Goal: Task Accomplishment & Management: Use online tool/utility

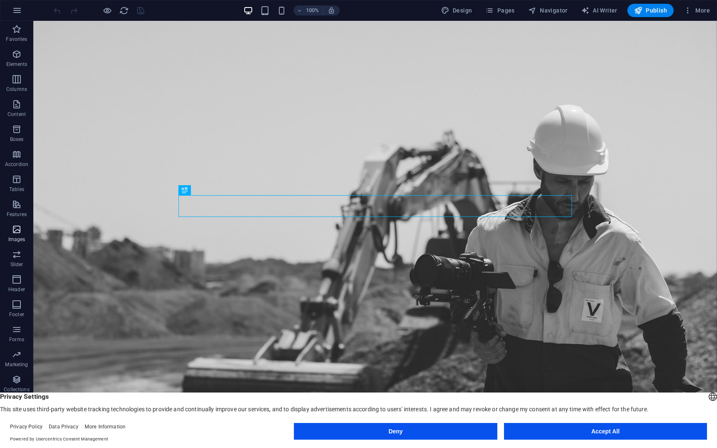
click at [13, 235] on span "Images" at bounding box center [16, 234] width 33 height 20
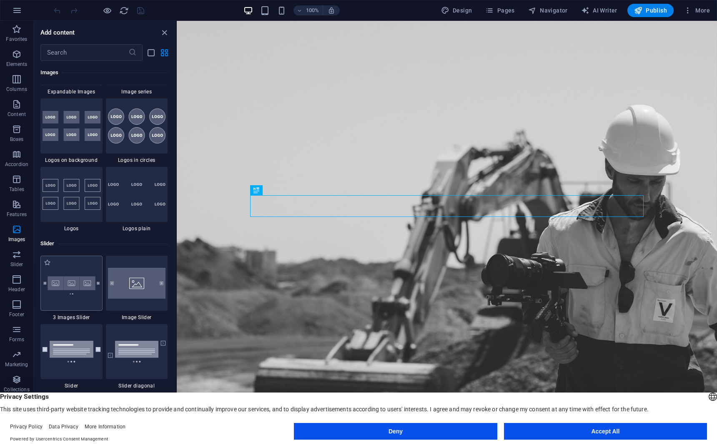
scroll to position [4517, 0]
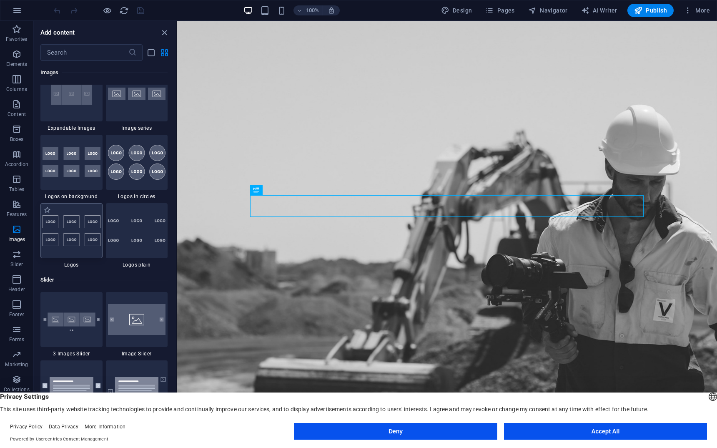
click at [71, 233] on img at bounding box center [72, 230] width 58 height 31
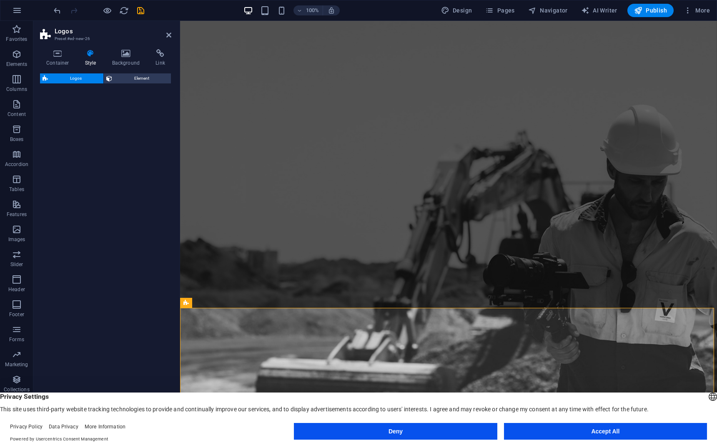
select select "rem"
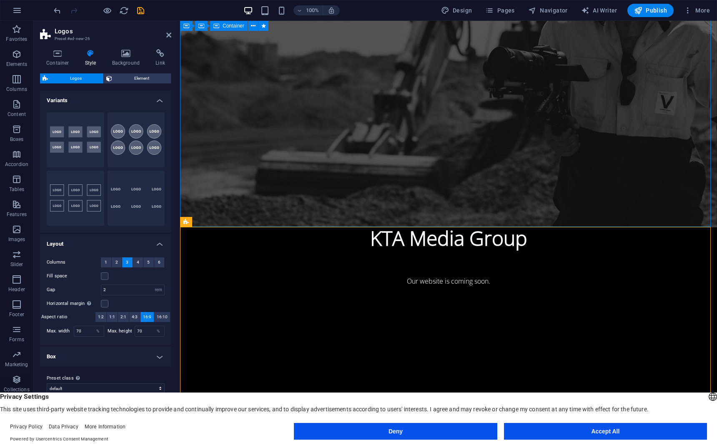
scroll to position [0, 0]
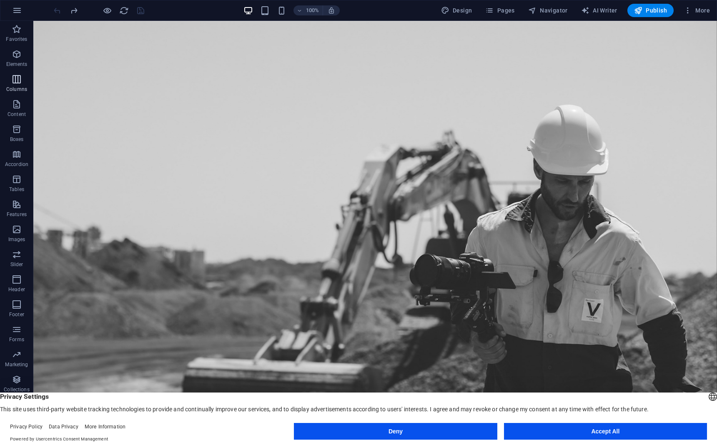
drag, startPoint x: 18, startPoint y: 80, endPoint x: 17, endPoint y: 76, distance: 4.8
click at [18, 80] on icon "button" at bounding box center [17, 79] width 10 height 10
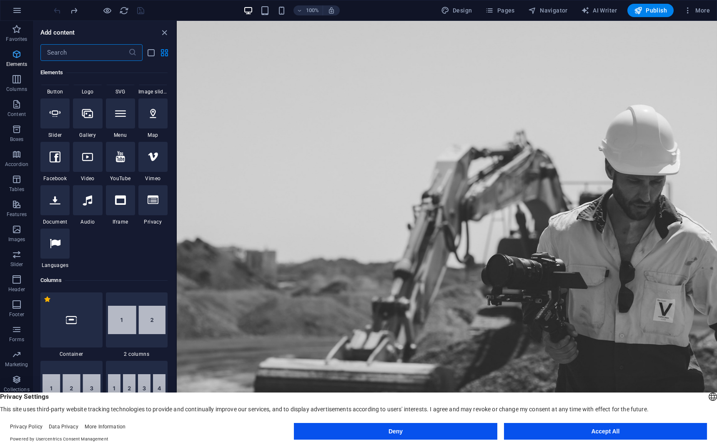
scroll to position [413, 0]
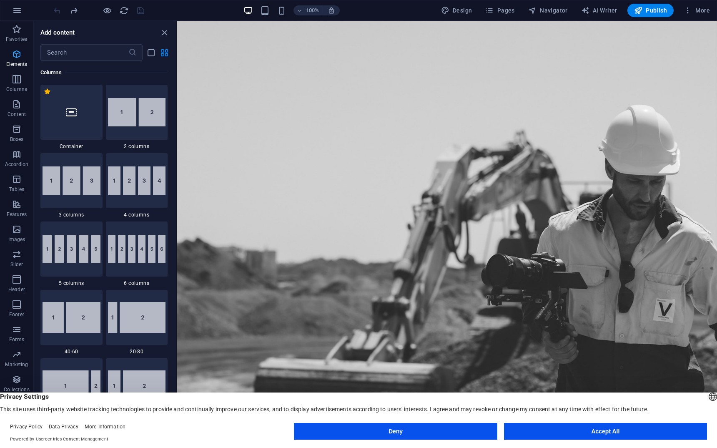
click at [16, 61] on p "Elements" at bounding box center [16, 64] width 21 height 7
click at [12, 57] on icon "button" at bounding box center [17, 54] width 10 height 10
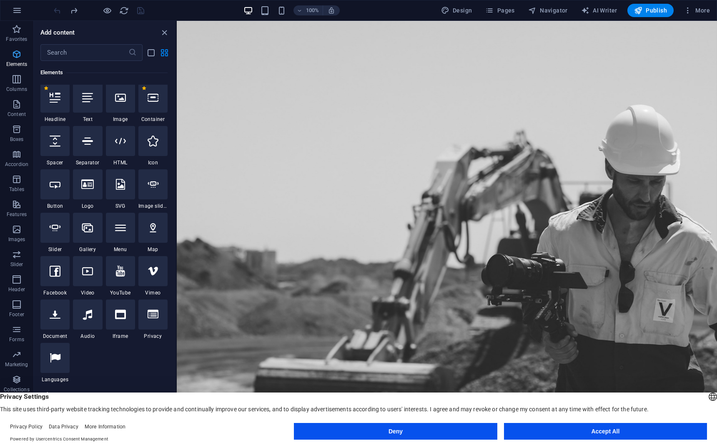
scroll to position [89, 0]
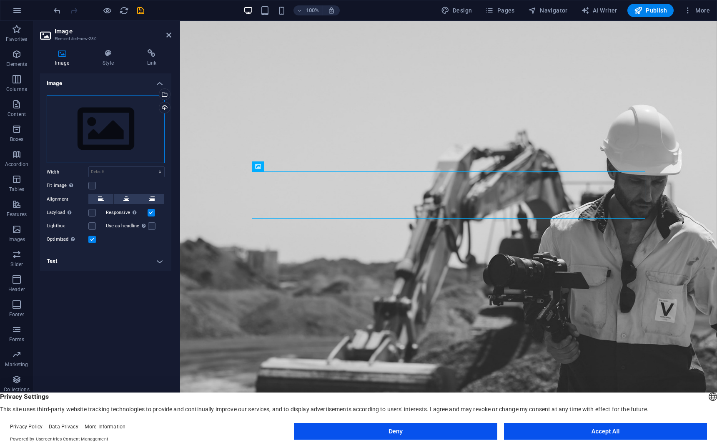
click at [102, 143] on div "Drag files here, click to choose files or select files from Files or our free s…" at bounding box center [106, 129] width 118 height 68
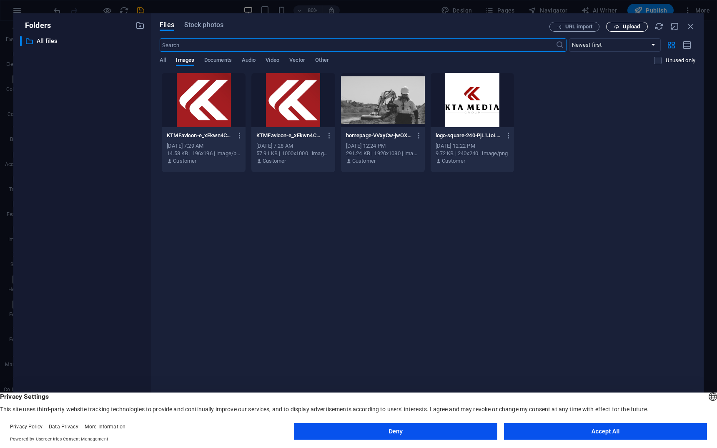
click at [620, 31] on button "Upload" at bounding box center [627, 27] width 42 height 10
click at [637, 28] on span "Upload" at bounding box center [631, 26] width 17 height 5
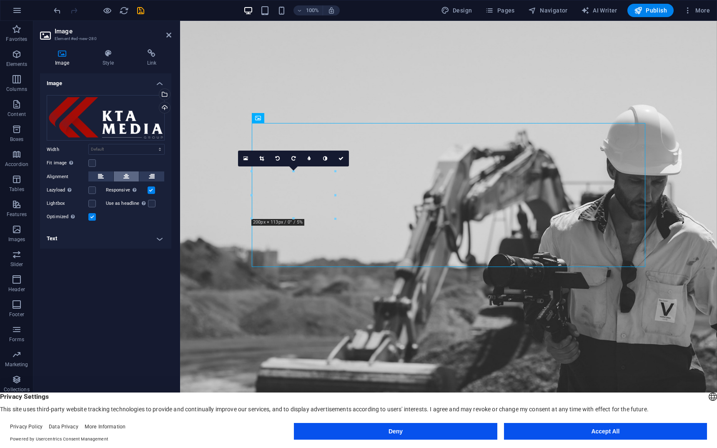
click at [120, 180] on button at bounding box center [126, 176] width 25 height 10
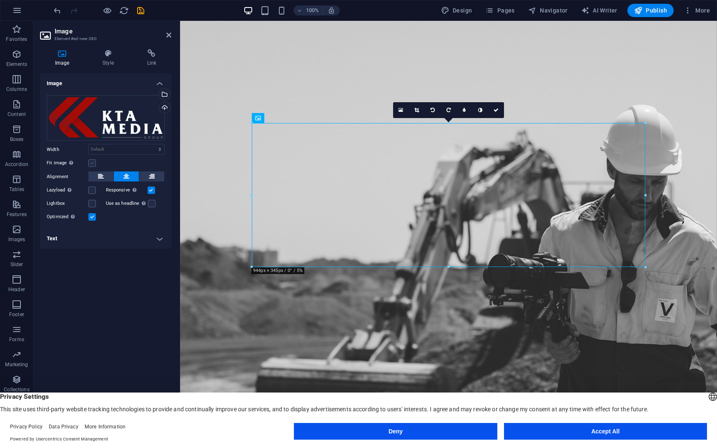
click at [92, 166] on label at bounding box center [92, 163] width 8 height 8
click at [0, 0] on input "Fit image Automatically fit image to a fixed width and height" at bounding box center [0, 0] width 0 height 0
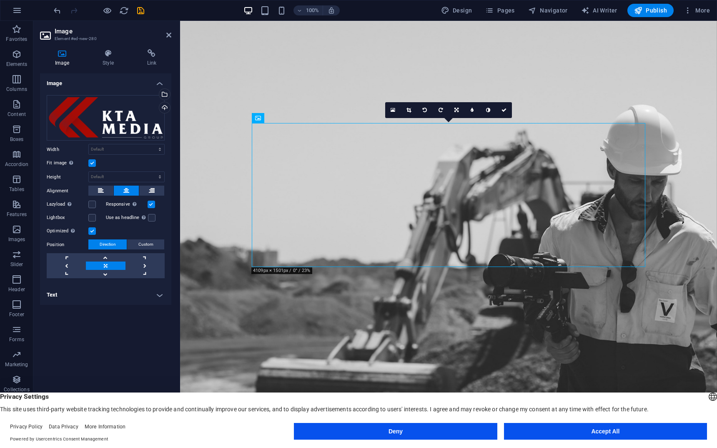
click at [93, 165] on label at bounding box center [92, 163] width 8 height 8
click at [0, 0] on input "Fit image Automatically fit image to a fixed width and height" at bounding box center [0, 0] width 0 height 0
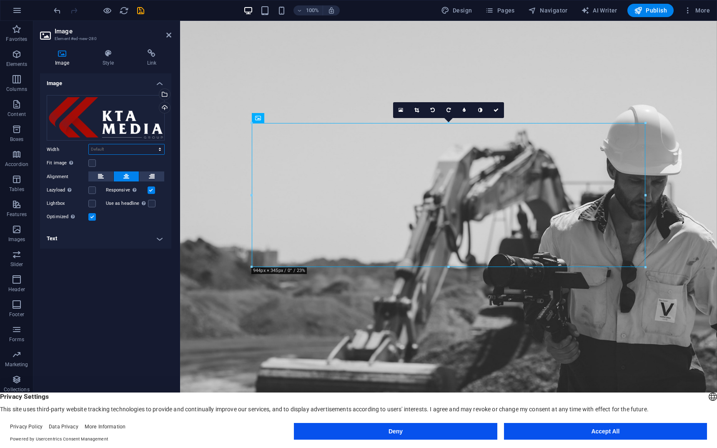
click at [98, 149] on select "Default auto px rem % em vh vw" at bounding box center [126, 149] width 75 height 10
select select "px"
click at [153, 144] on select "Default auto px rem % em vh vw" at bounding box center [126, 149] width 75 height 10
type input "500"
click at [117, 303] on div "Image Drag files here, click to choose files or select files from Files or our …" at bounding box center [105, 250] width 131 height 354
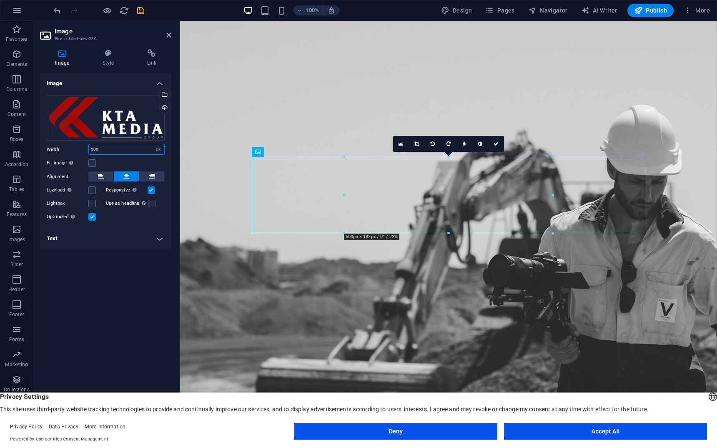
click at [100, 148] on input "500" at bounding box center [126, 149] width 75 height 10
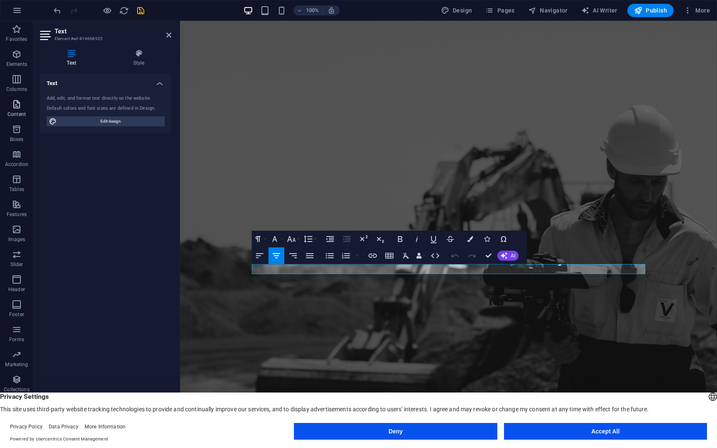
click at [14, 98] on button "Content" at bounding box center [16, 108] width 33 height 25
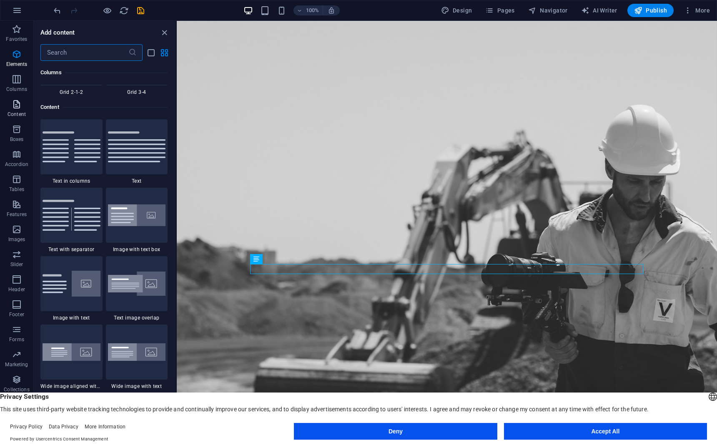
scroll to position [1458, 0]
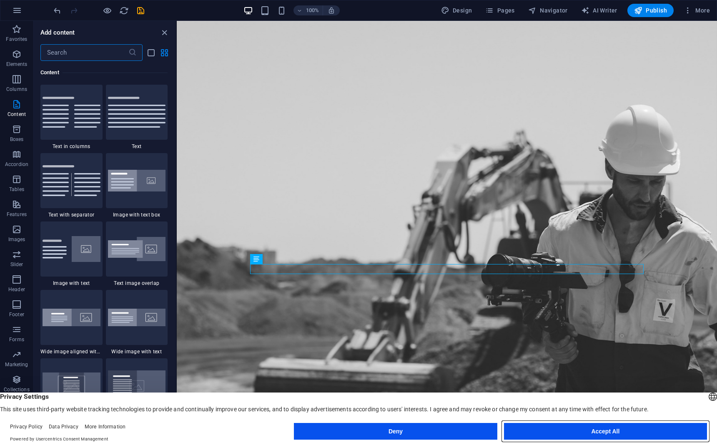
click at [597, 434] on button "Accept All" at bounding box center [605, 431] width 203 height 17
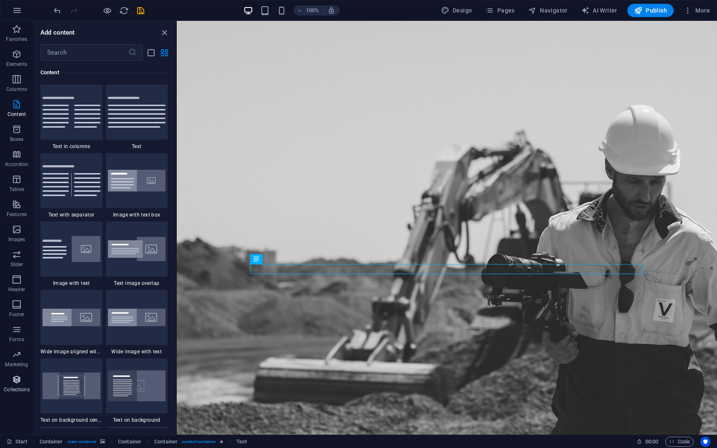
click at [6, 390] on p "Collections" at bounding box center [16, 389] width 25 height 7
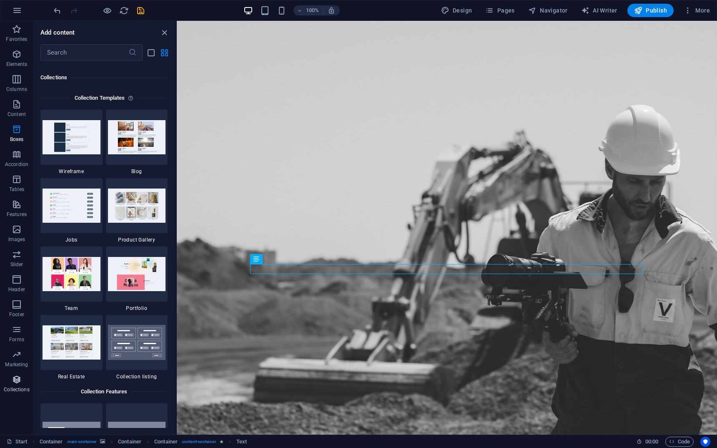
scroll to position [7629, 0]
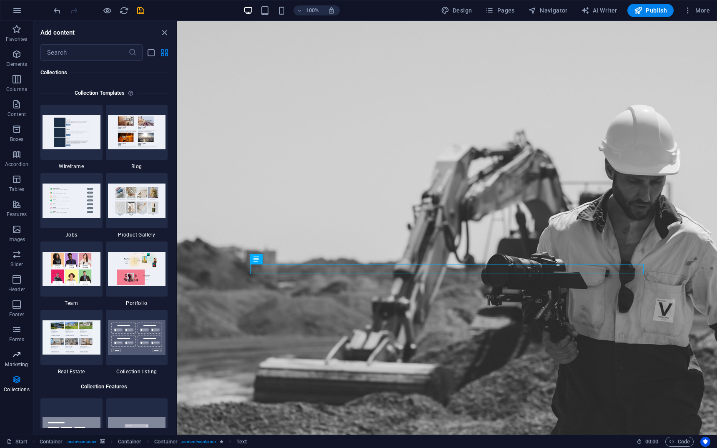
click at [14, 365] on p "Marketing" at bounding box center [16, 364] width 23 height 7
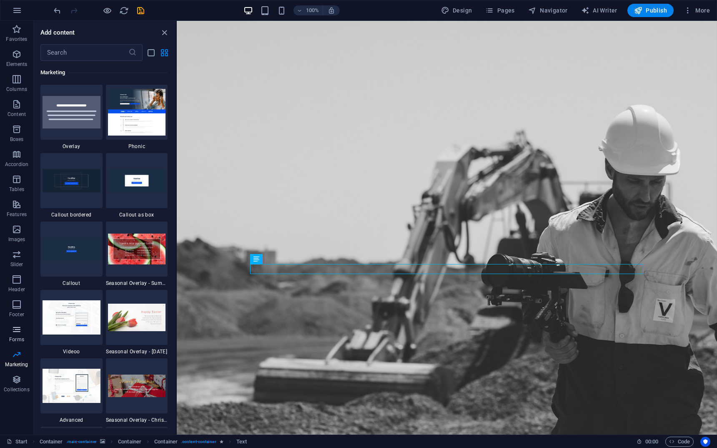
click at [15, 337] on p "Forms" at bounding box center [16, 339] width 15 height 7
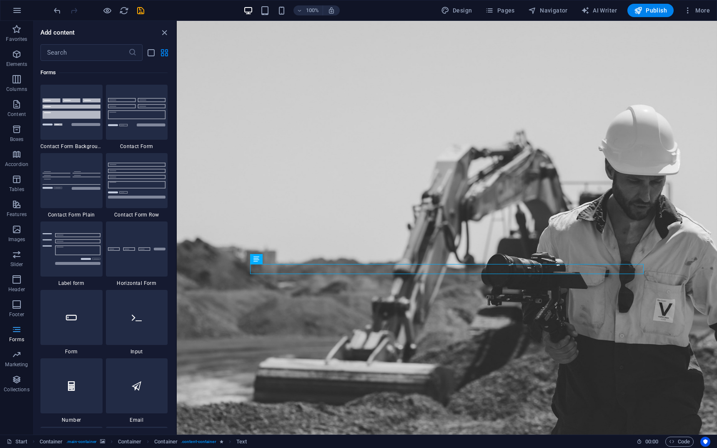
scroll to position [6084, 0]
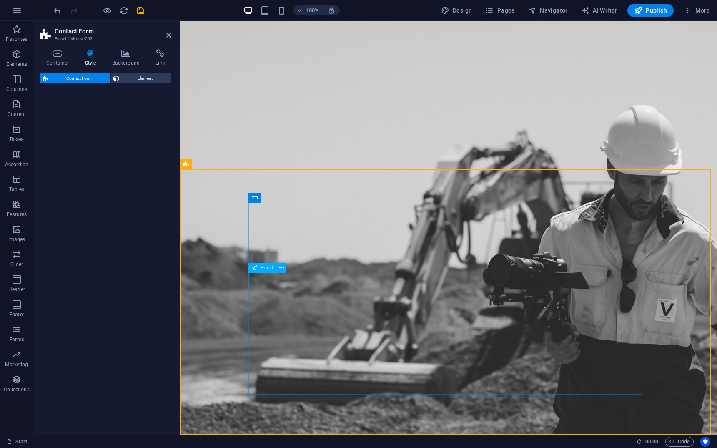
select select "rem"
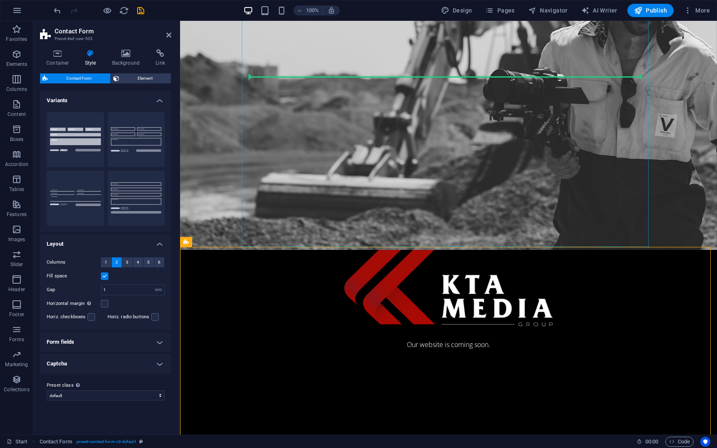
scroll to position [181, 0]
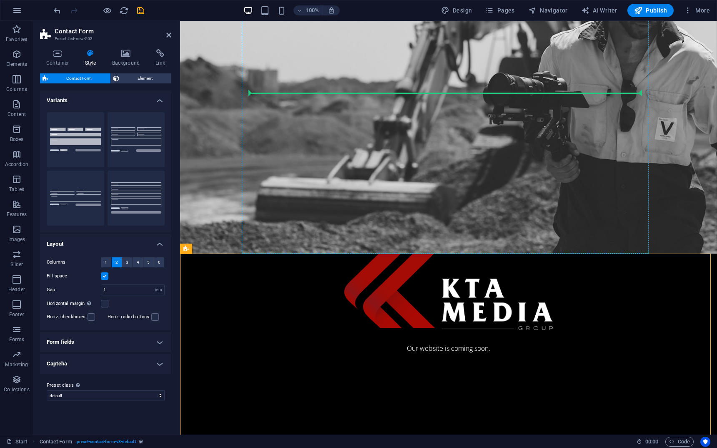
drag, startPoint x: 221, startPoint y: 217, endPoint x: 430, endPoint y: 93, distance: 242.5
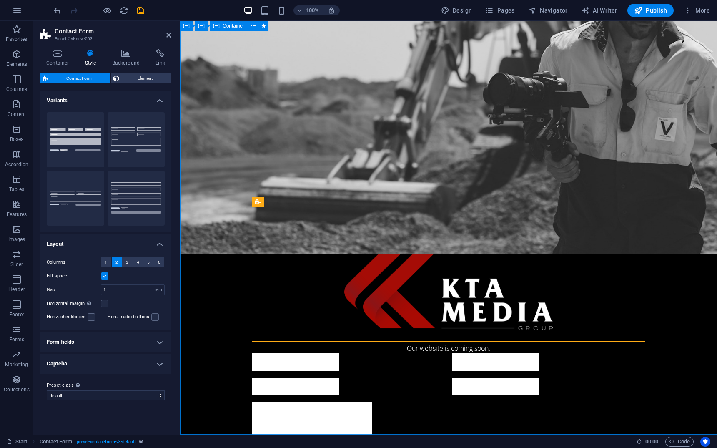
scroll to position [0, 0]
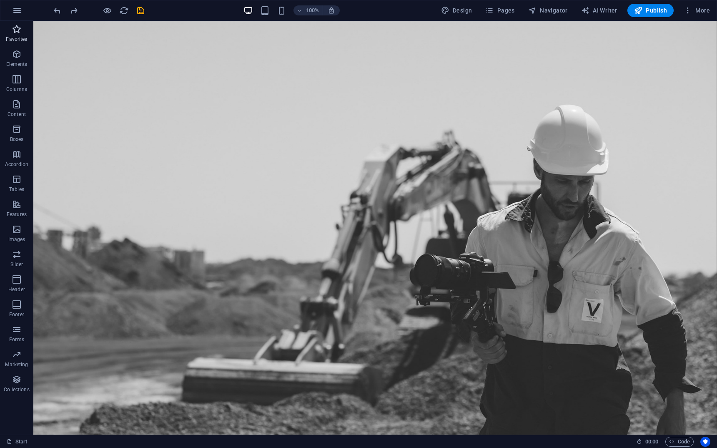
drag, startPoint x: 14, startPoint y: 35, endPoint x: 15, endPoint y: 53, distance: 18.0
click at [14, 35] on span "Favorites" at bounding box center [16, 34] width 33 height 20
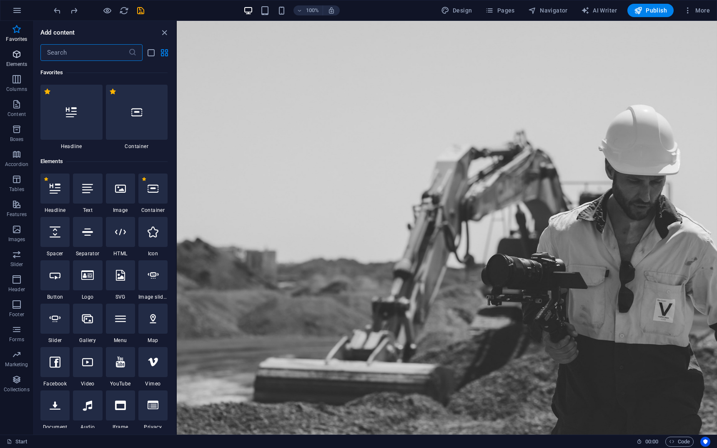
click at [15, 54] on icon "button" at bounding box center [17, 54] width 10 height 10
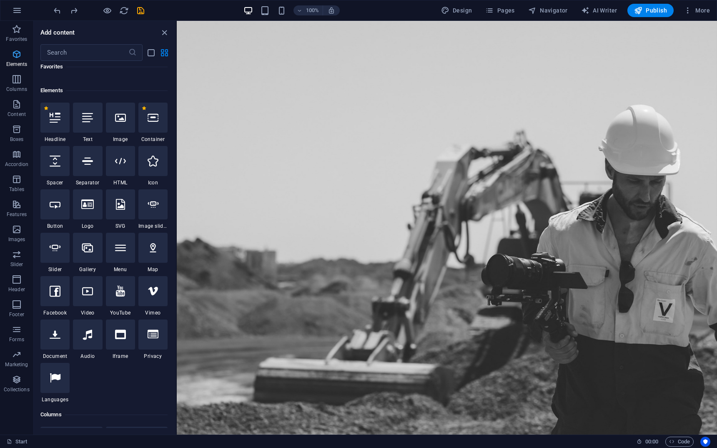
scroll to position [88, 0]
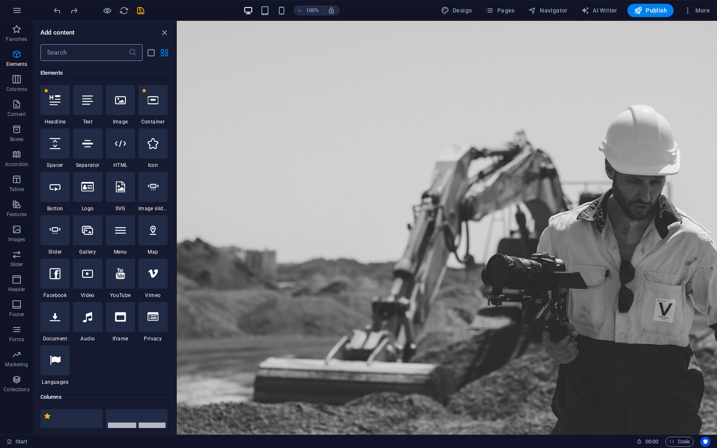
click at [85, 52] on input "text" at bounding box center [84, 52] width 88 height 17
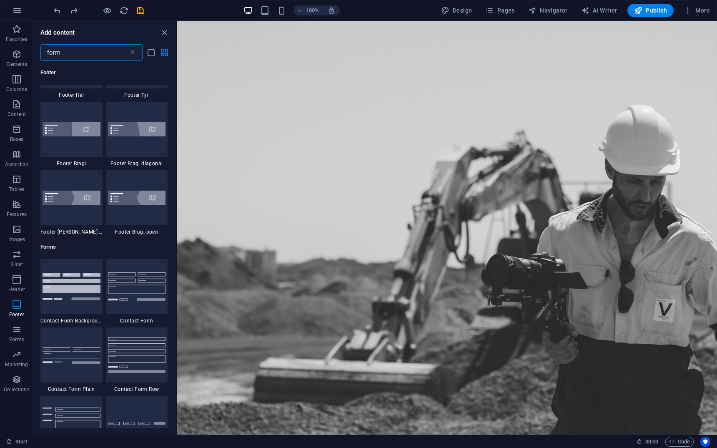
scroll to position [208, 0]
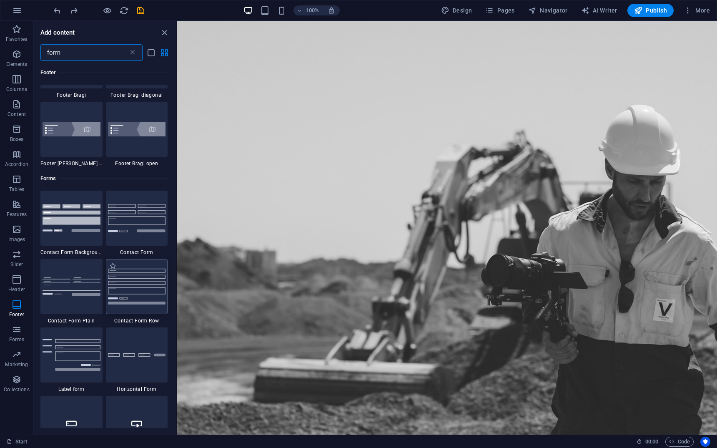
type input "form"
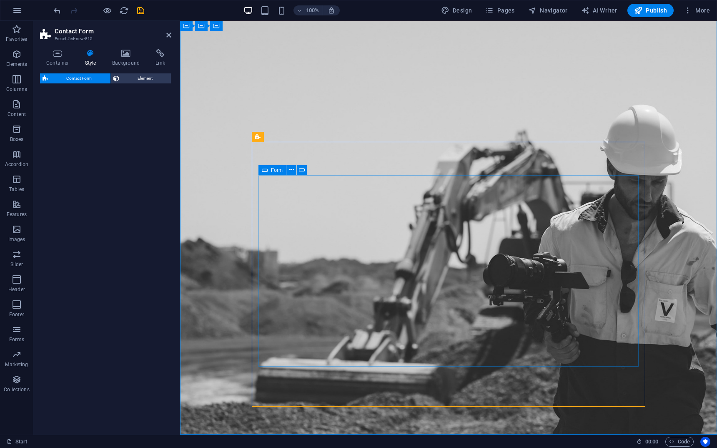
select select "rem"
select select "preset-contact-form-v3-row"
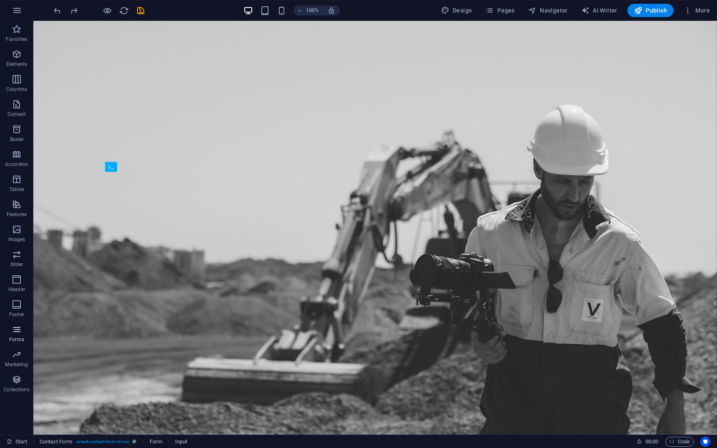
click at [17, 62] on p "Elements" at bounding box center [16, 64] width 21 height 7
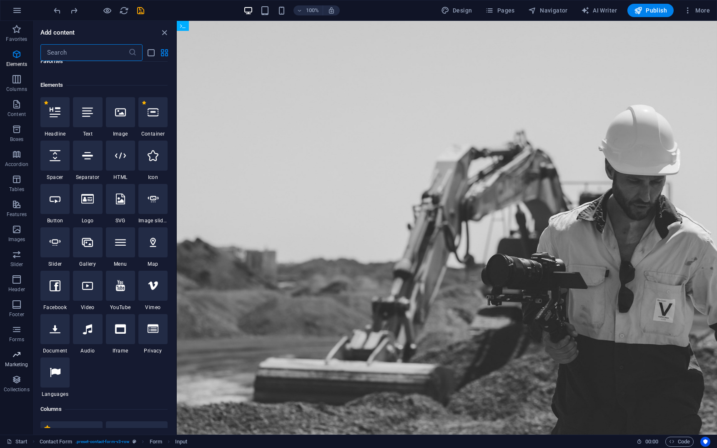
click at [20, 365] on p "Marketing" at bounding box center [16, 364] width 23 height 7
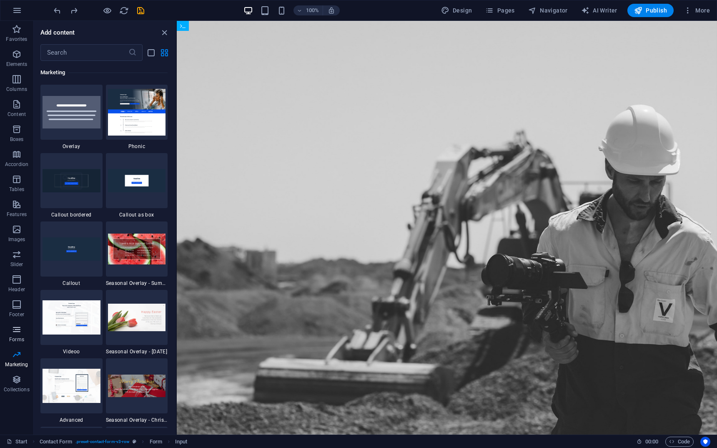
click at [17, 340] on p "Forms" at bounding box center [16, 339] width 15 height 7
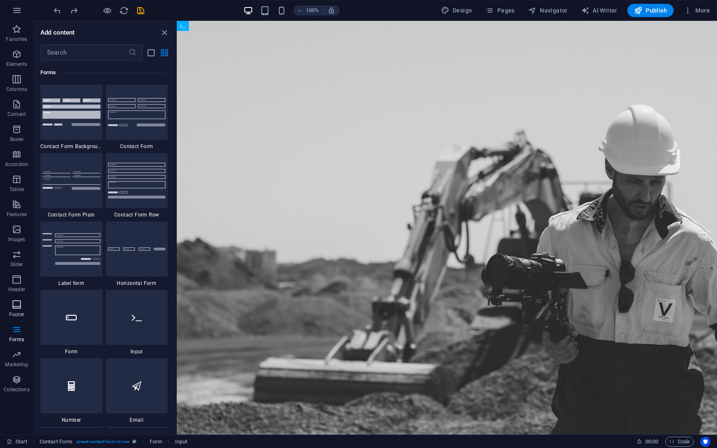
scroll to position [6084, 0]
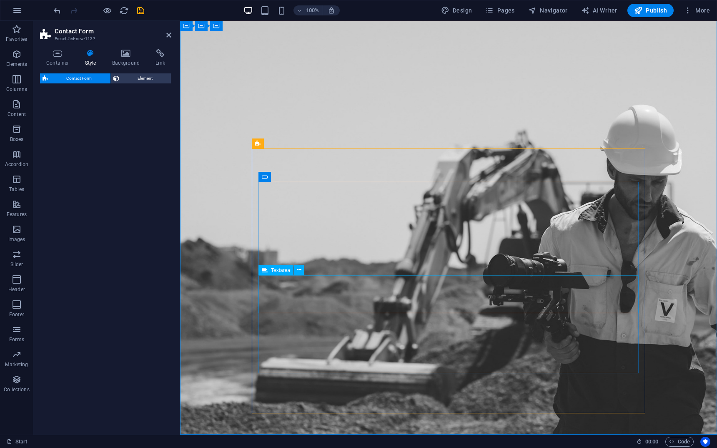
select select "rem"
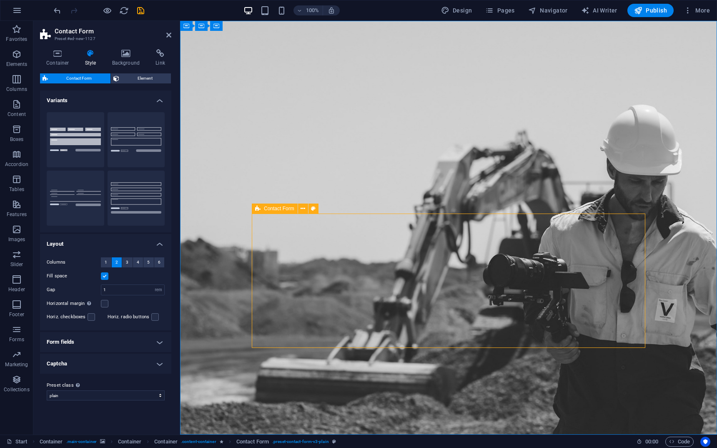
click at [283, 207] on span "Contact Form" at bounding box center [279, 208] width 30 height 5
click at [110, 261] on button "1" at bounding box center [106, 262] width 10 height 10
click at [120, 262] on button "2" at bounding box center [117, 262] width 10 height 10
click at [80, 263] on label "Columns" at bounding box center [74, 262] width 54 height 10
click at [103, 306] on label at bounding box center [105, 304] width 8 height 8
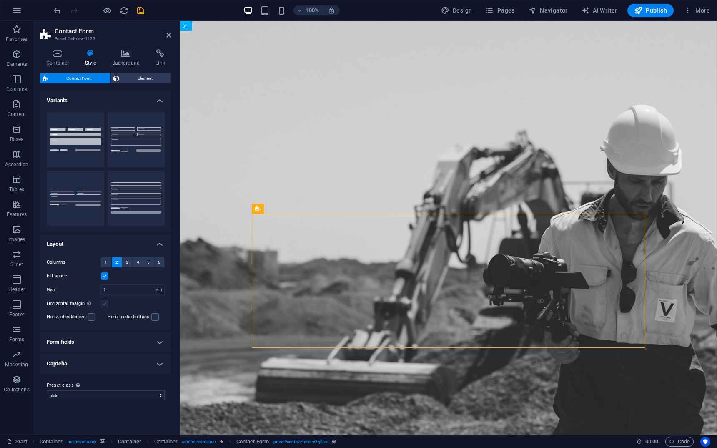
click at [0, 0] on input "Horizontal margin Only if the containers "Content width" is not set to "Default"" at bounding box center [0, 0] width 0 height 0
click at [54, 296] on div "Columns 1 2 3 4 5 6 Fill space Gap 1 px rem % vh vw Horizontal margin Only if t…" at bounding box center [105, 289] width 135 height 81
click at [67, 394] on select "default row plain Add preset class" at bounding box center [106, 395] width 118 height 10
click at [47, 390] on select "default row plain Add preset class" at bounding box center [106, 395] width 118 height 10
click at [66, 393] on select "default row plain Add preset class" at bounding box center [106, 395] width 118 height 10
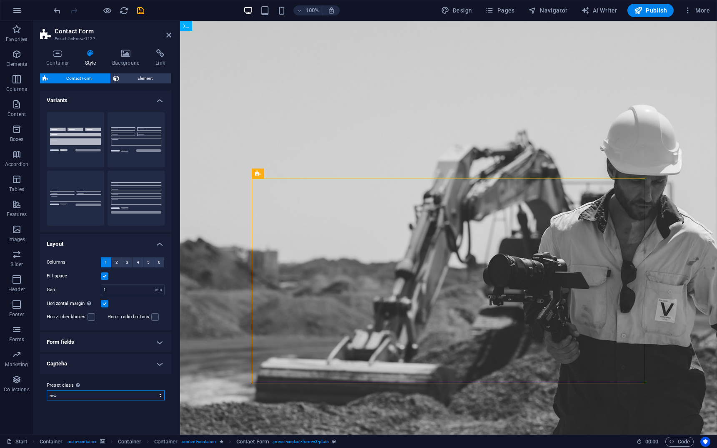
select select "preset-contact-form-v3-plain"
click at [47, 390] on select "default row plain Add preset class" at bounding box center [106, 395] width 118 height 10
select select "DISABLED_OPTION_VALUE"
type input "0"
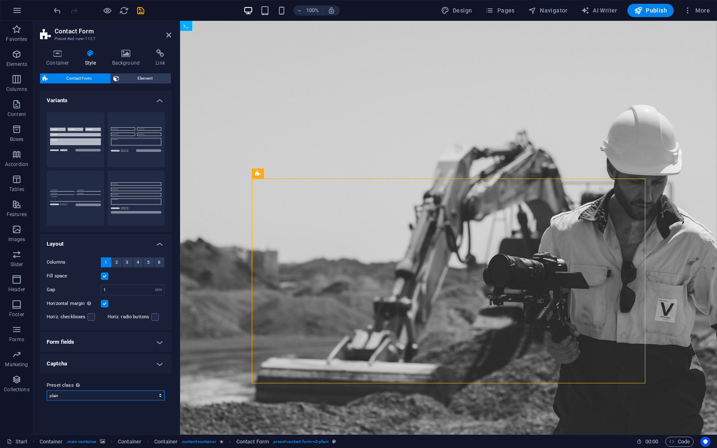
type input "0"
select select "preset-contact-form-v3-plain"
click at [73, 345] on h4 "Form fields" at bounding box center [105, 342] width 131 height 20
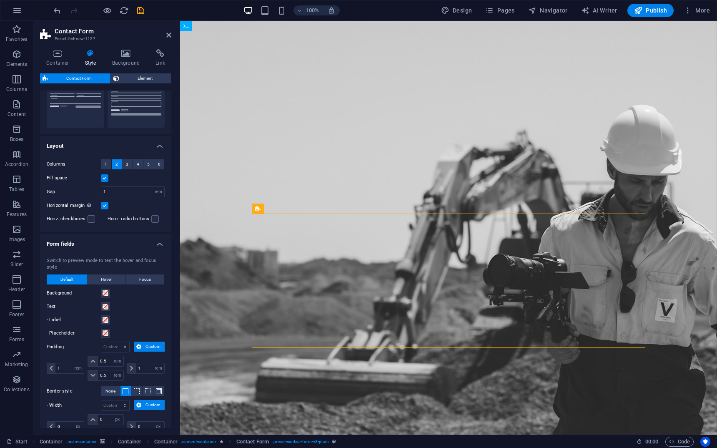
scroll to position [208, 0]
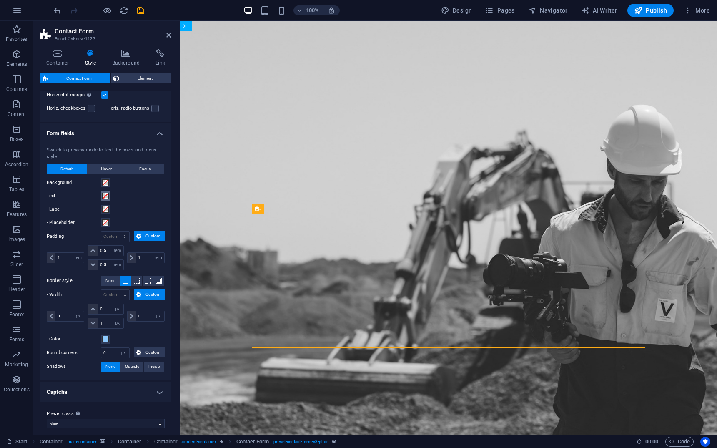
click at [107, 197] on span at bounding box center [105, 196] width 7 height 7
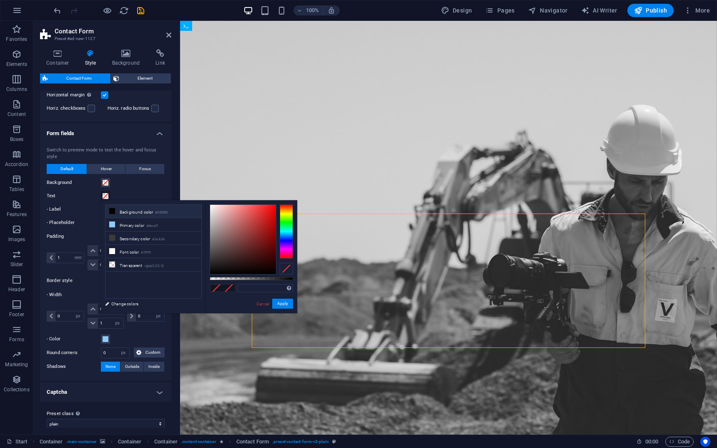
click at [118, 210] on li "Background color #000000" at bounding box center [153, 211] width 96 height 13
type input "#000000"
click at [56, 215] on div "Switch to preview mode to test the hover and focus style Default Hover Focus Ba…" at bounding box center [105, 259] width 135 height 242
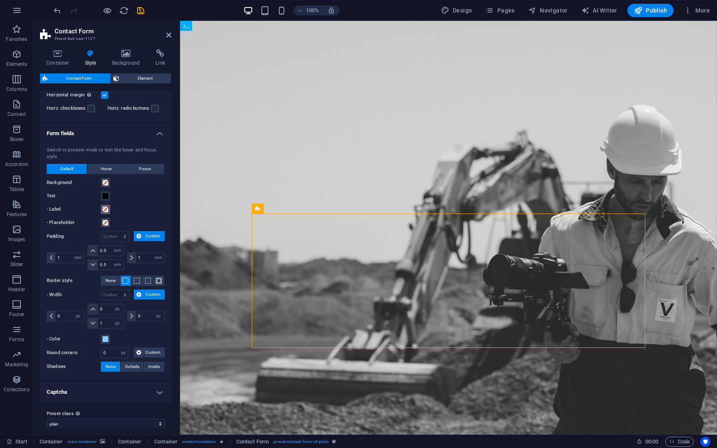
click at [108, 209] on span at bounding box center [105, 209] width 7 height 7
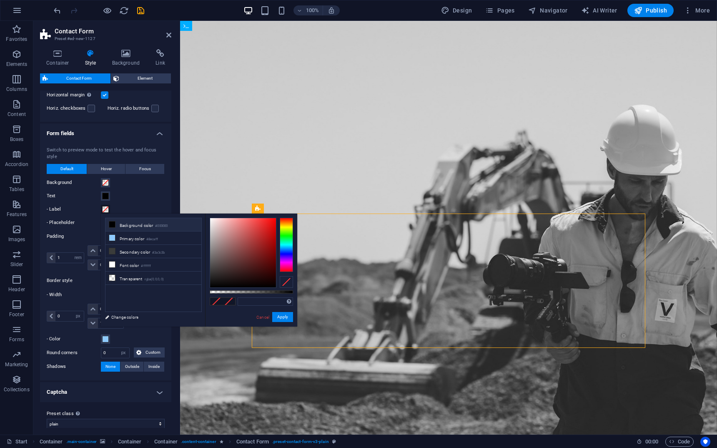
click at [117, 225] on li "Background color #000000" at bounding box center [153, 224] width 96 height 13
type input "#000000"
click at [69, 228] on div "Switch to preview mode to test the hover and focus style Default Hover Focus Ba…" at bounding box center [105, 259] width 135 height 242
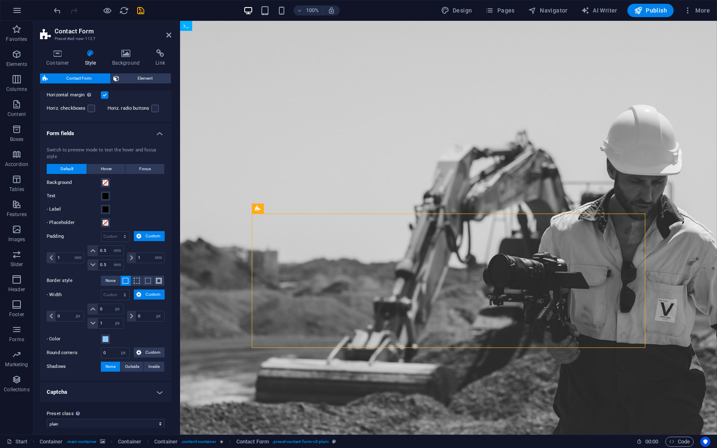
click at [106, 227] on div "- Placeholder" at bounding box center [106, 223] width 118 height 10
click at [107, 224] on span at bounding box center [105, 222] width 7 height 7
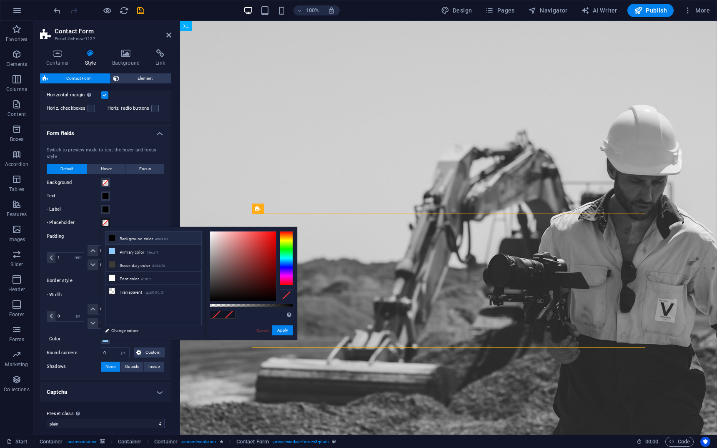
click at [120, 234] on li "Background color #000000" at bounding box center [153, 237] width 96 height 13
type input "#000000"
click at [65, 232] on label "Padding" at bounding box center [74, 236] width 54 height 10
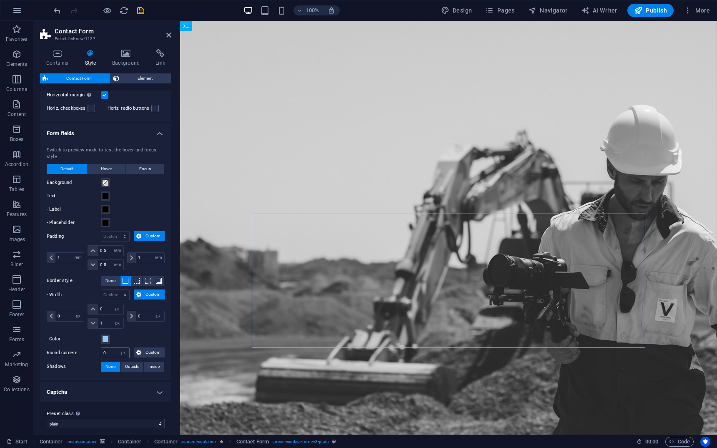
scroll to position [215, 0]
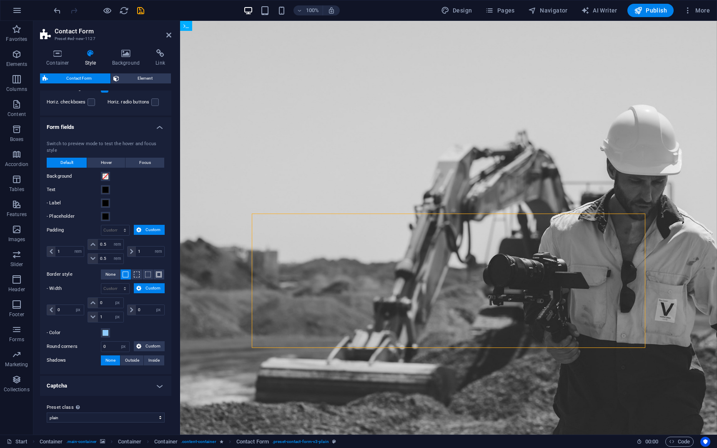
click at [93, 390] on h4 "Captcha" at bounding box center [105, 385] width 131 height 20
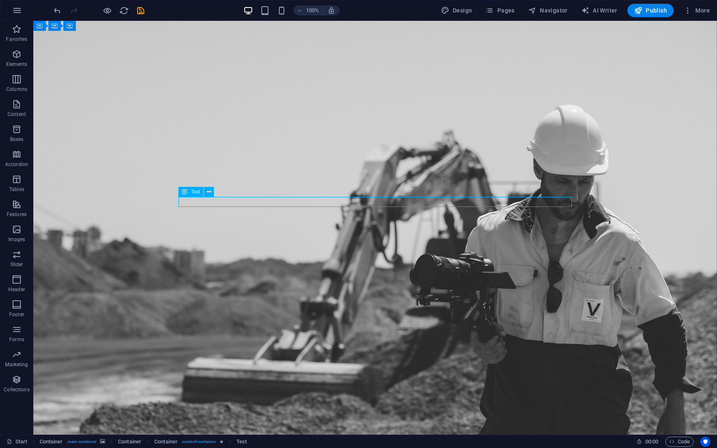
drag, startPoint x: 342, startPoint y: 203, endPoint x: 488, endPoint y: 203, distance: 146.7
drag, startPoint x: 438, startPoint y: 199, endPoint x: 290, endPoint y: 199, distance: 147.5
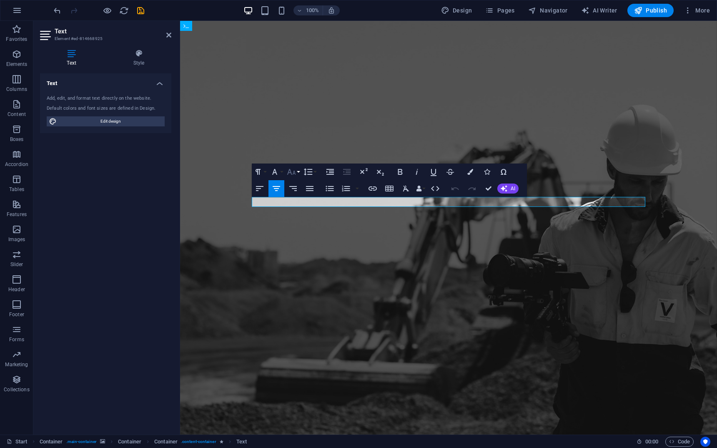
click at [290, 168] on icon "button" at bounding box center [291, 172] width 10 height 10
click at [274, 166] on button "Font Family" at bounding box center [276, 171] width 16 height 17
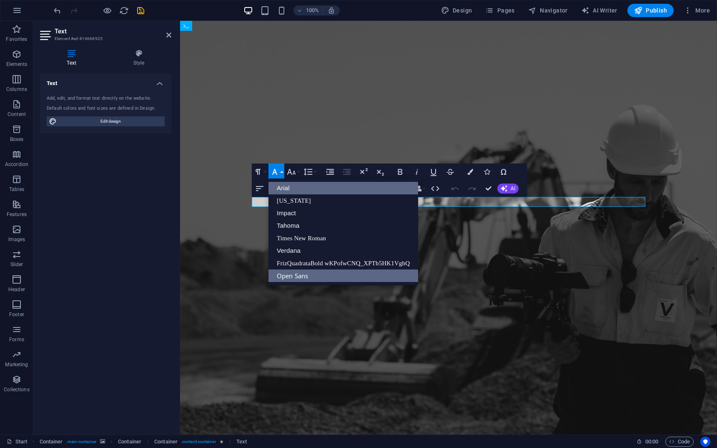
scroll to position [0, 0]
click at [259, 173] on icon "button" at bounding box center [257, 172] width 5 height 6
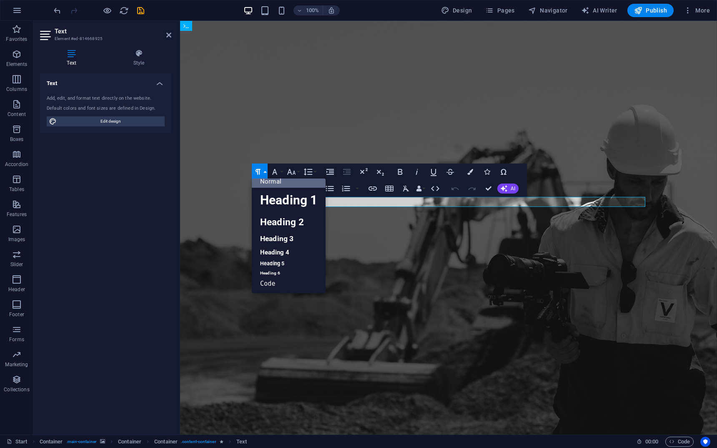
scroll to position [7, 0]
click at [285, 223] on link "Heading 2" at bounding box center [289, 222] width 74 height 19
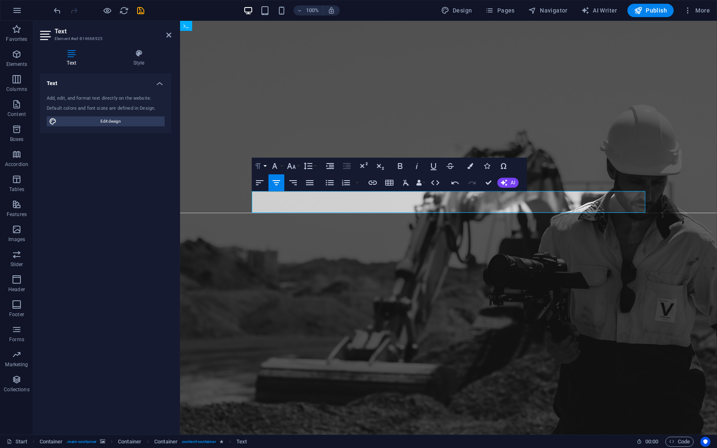
click at [260, 163] on icon "button" at bounding box center [258, 166] width 10 height 10
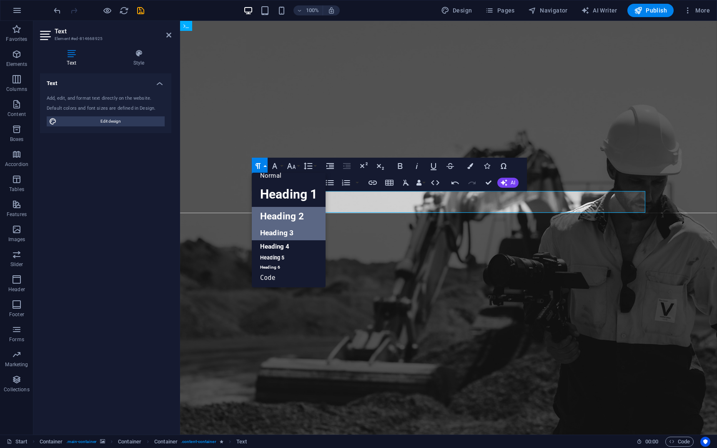
click at [285, 235] on link "Heading 3" at bounding box center [289, 232] width 74 height 15
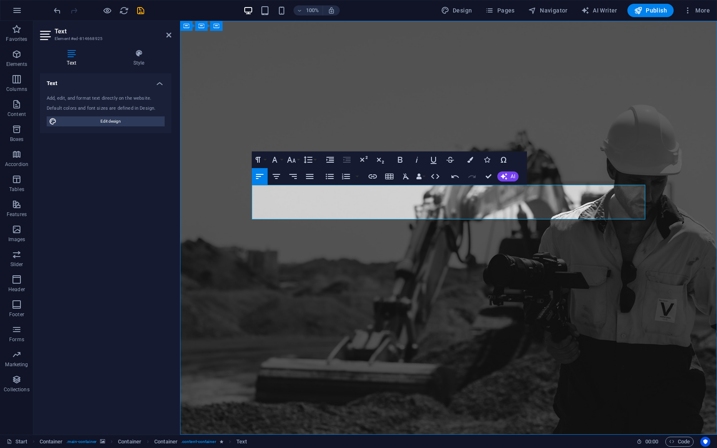
click at [279, 176] on icon "button" at bounding box center [276, 176] width 10 height 10
click at [266, 159] on button "Paragraph Format" at bounding box center [260, 159] width 16 height 17
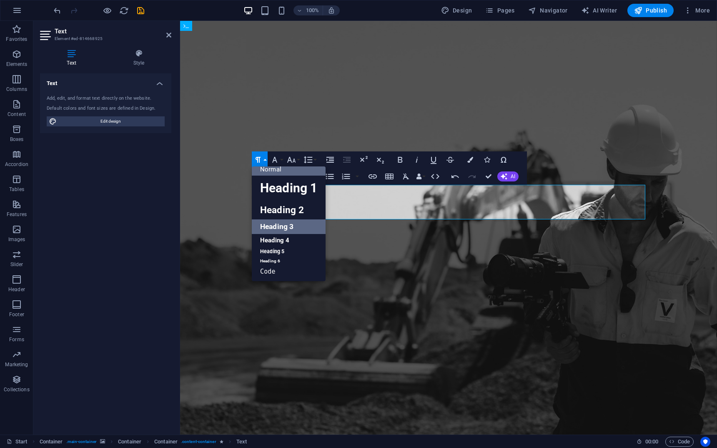
click at [287, 228] on link "Heading 3" at bounding box center [289, 226] width 74 height 15
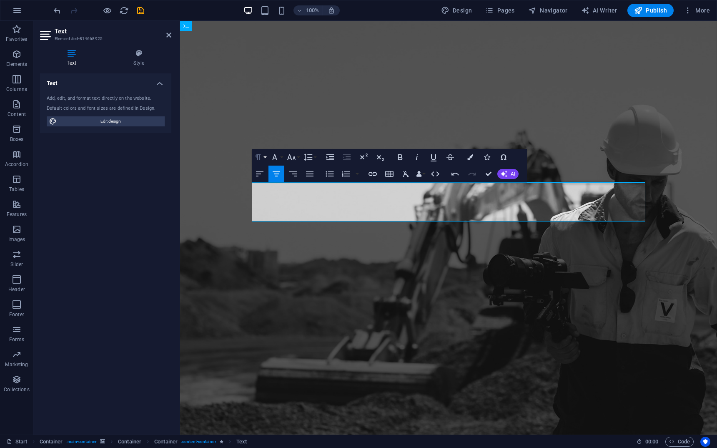
click at [262, 157] on icon "button" at bounding box center [258, 157] width 10 height 10
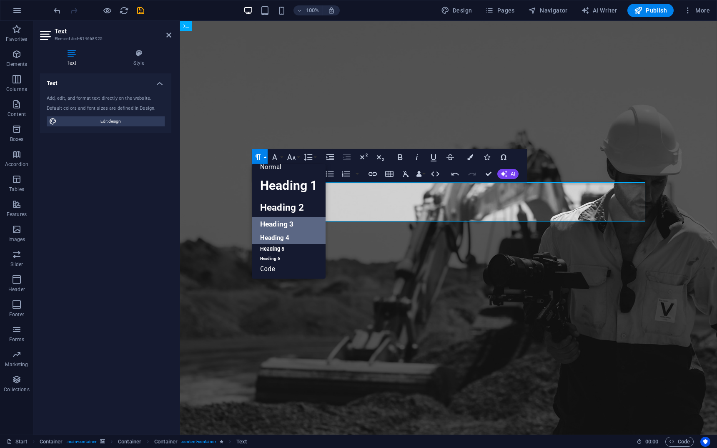
click at [276, 239] on link "Heading 4" at bounding box center [289, 237] width 74 height 13
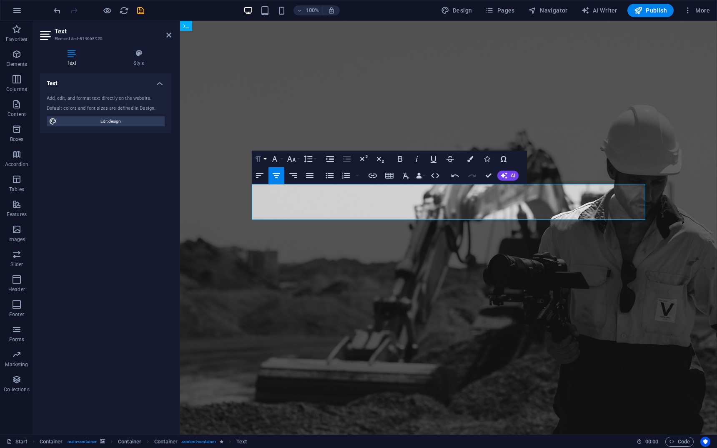
click at [262, 163] on icon "button" at bounding box center [258, 159] width 10 height 10
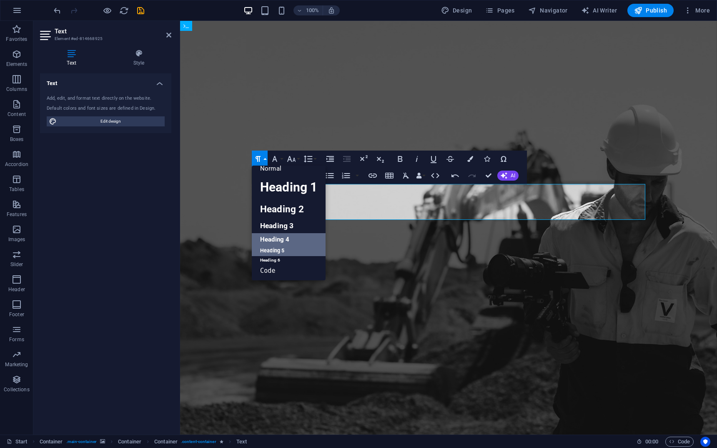
click at [280, 248] on link "Heading 5" at bounding box center [289, 250] width 74 height 10
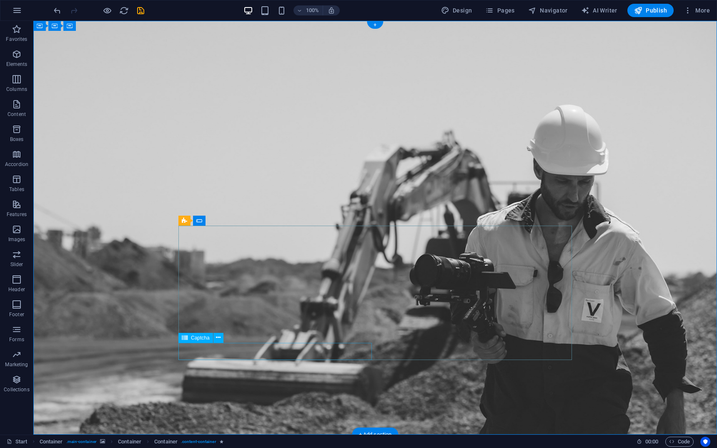
click at [202, 336] on span "Captcha" at bounding box center [200, 337] width 19 height 5
click at [184, 221] on icon at bounding box center [184, 220] width 5 height 10
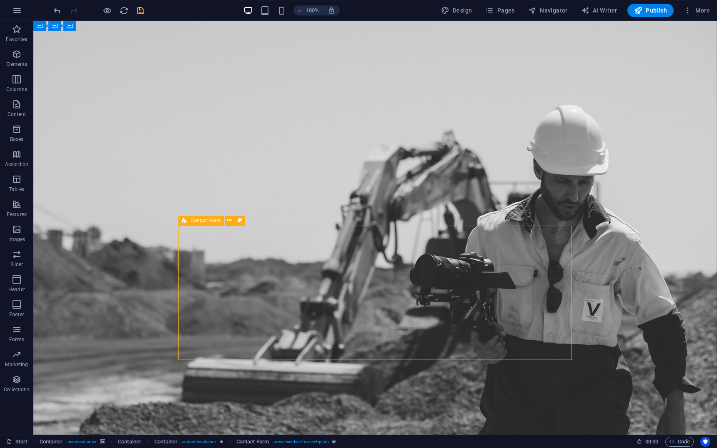
click at [184, 221] on icon at bounding box center [184, 220] width 5 height 10
select select "rem"
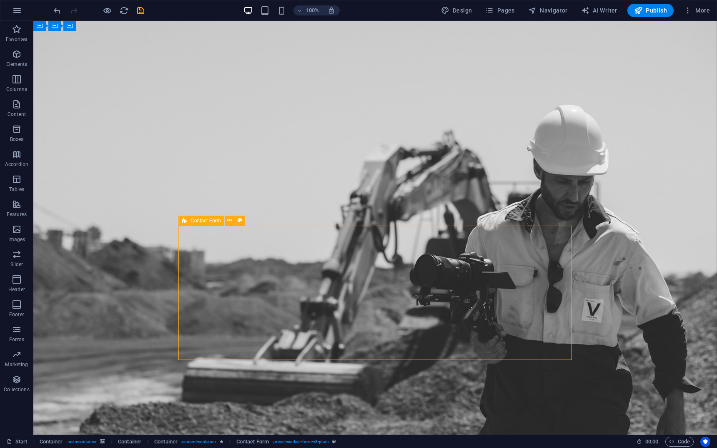
select select "rem"
select select "px"
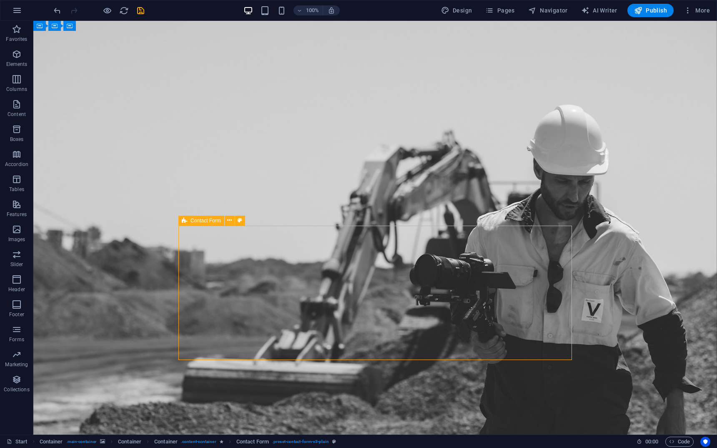
select select "px"
select select "rem"
select select "preset-contact-form-v3-plain"
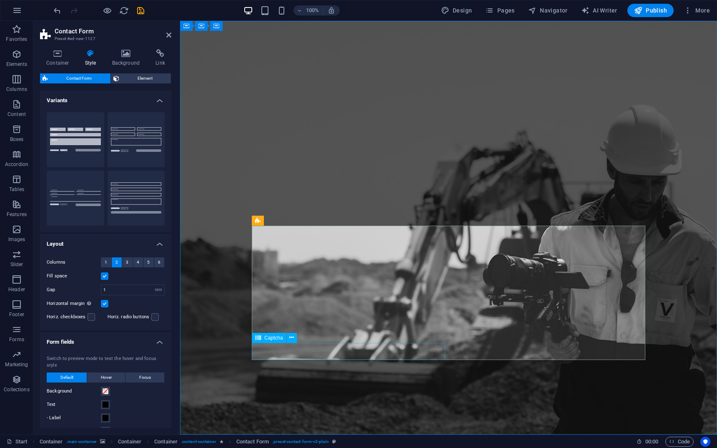
click at [265, 339] on span "Captcha" at bounding box center [273, 337] width 19 height 5
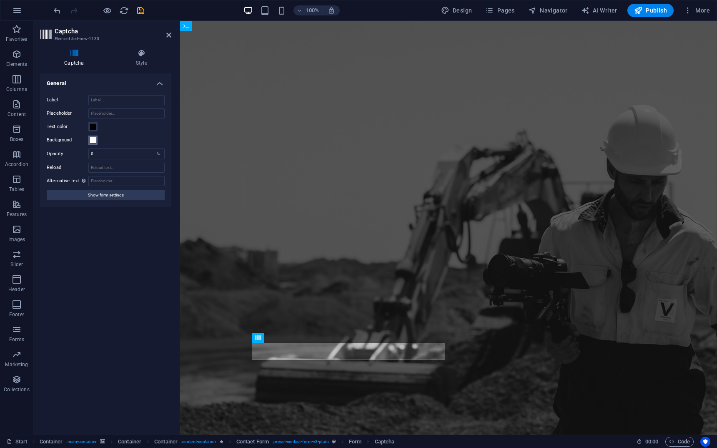
click at [93, 138] on span at bounding box center [93, 140] width 7 height 7
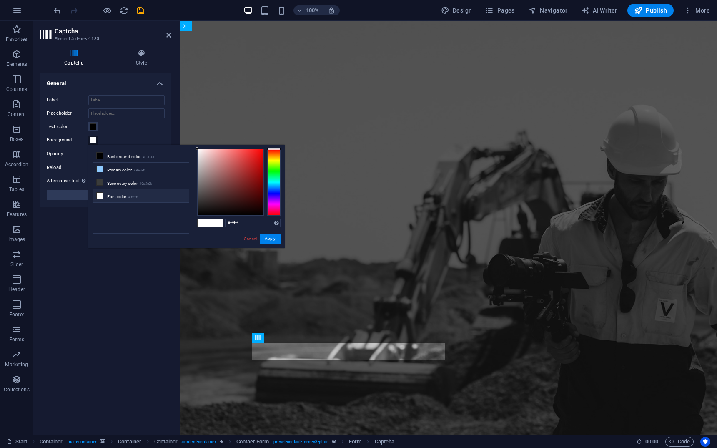
click at [115, 197] on li "Font color #ffffff" at bounding box center [141, 195] width 96 height 13
click at [266, 238] on button "Apply" at bounding box center [270, 238] width 21 height 10
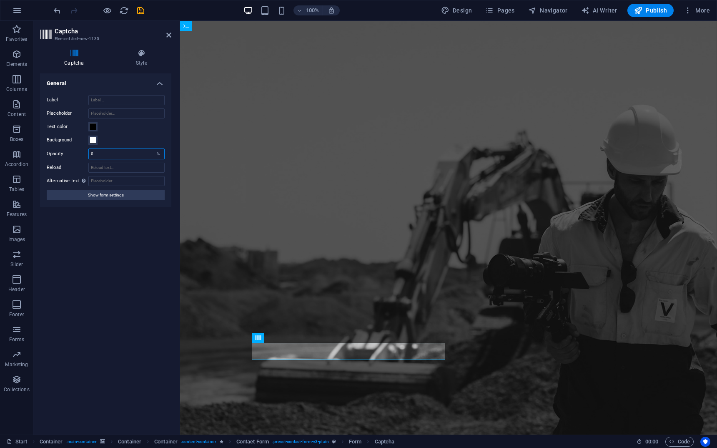
drag, startPoint x: 123, startPoint y: 149, endPoint x: 78, endPoint y: 151, distance: 45.1
click at [78, 151] on div "Opacity 0 %" at bounding box center [106, 153] width 118 height 11
type input "100"
click at [66, 161] on div "Label Placeholder Text color Background Opacity 100 % Reload Alternative text T…" at bounding box center [105, 147] width 131 height 118
click at [90, 246] on div "Turnstile Turnstile by Cloudfare is a third-party integration that offers acces…" at bounding box center [105, 250] width 131 height 354
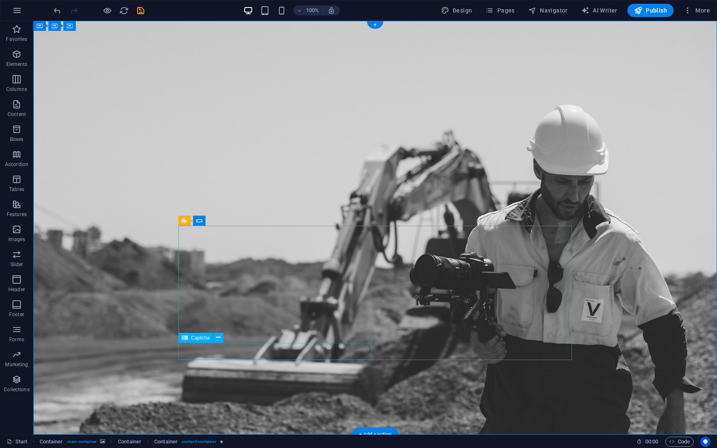
click at [192, 339] on span "Captcha" at bounding box center [200, 337] width 19 height 5
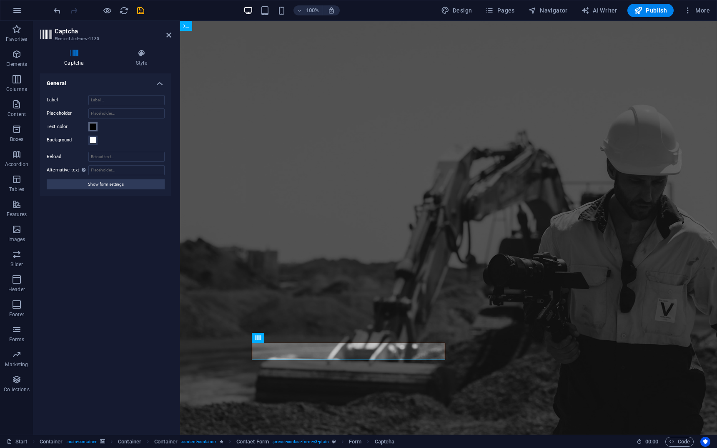
click at [97, 129] on button "Text color" at bounding box center [92, 126] width 9 height 9
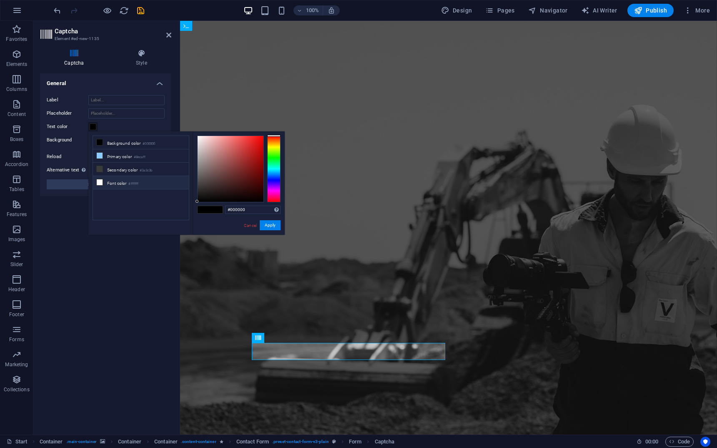
click at [117, 182] on li "Font color #ffffff" at bounding box center [141, 182] width 96 height 13
type input "#ffffff"
click at [272, 224] on button "Apply" at bounding box center [270, 225] width 21 height 10
click at [270, 225] on button "Apply" at bounding box center [270, 225] width 21 height 10
click at [137, 268] on div "Turnstile Turnstile by Cloudfare is a third-party integration that offers acces…" at bounding box center [105, 250] width 131 height 354
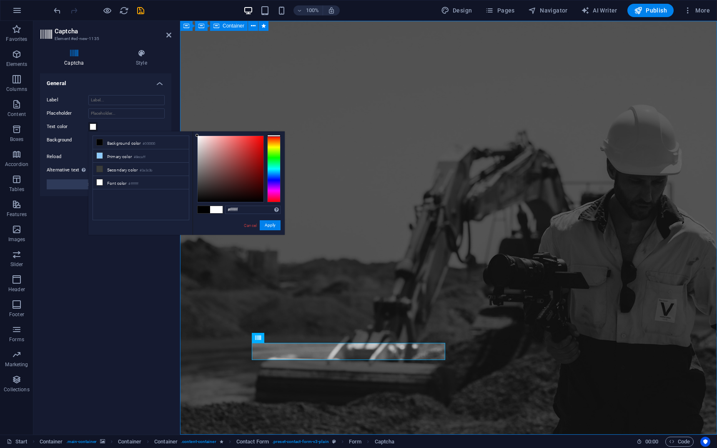
select select "vh"
select select "%"
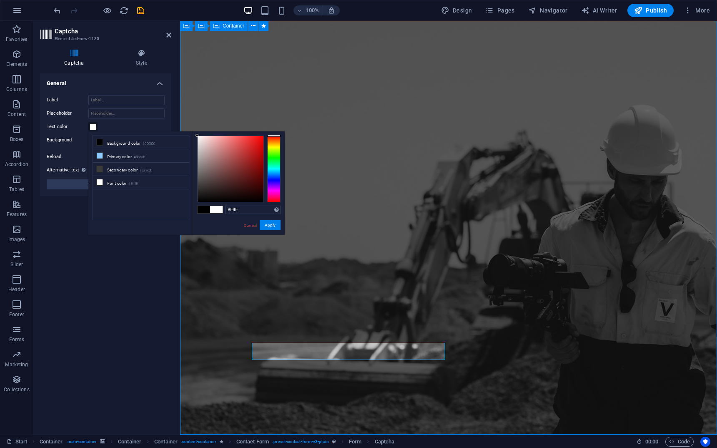
select select "%"
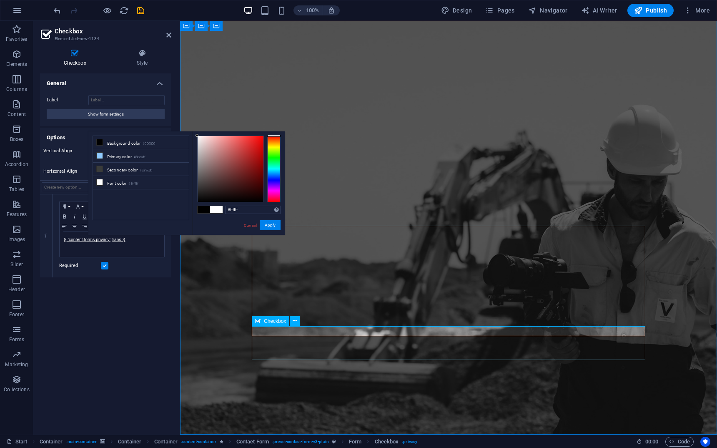
click at [263, 322] on div "Checkbox" at bounding box center [271, 321] width 38 height 10
click at [298, 321] on button at bounding box center [295, 321] width 10 height 10
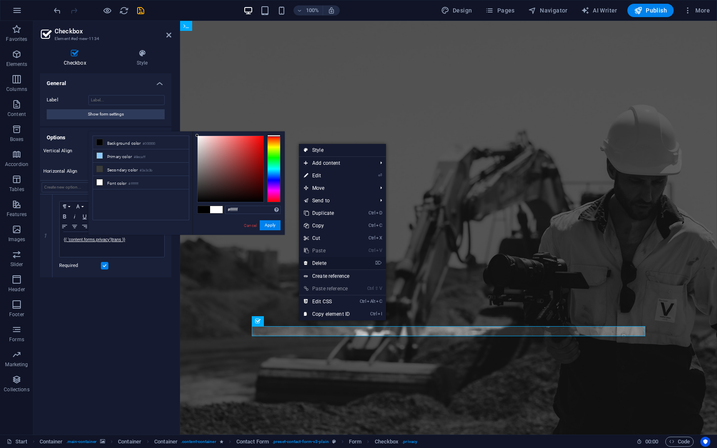
click at [320, 263] on link "⌦ Delete" at bounding box center [327, 263] width 56 height 13
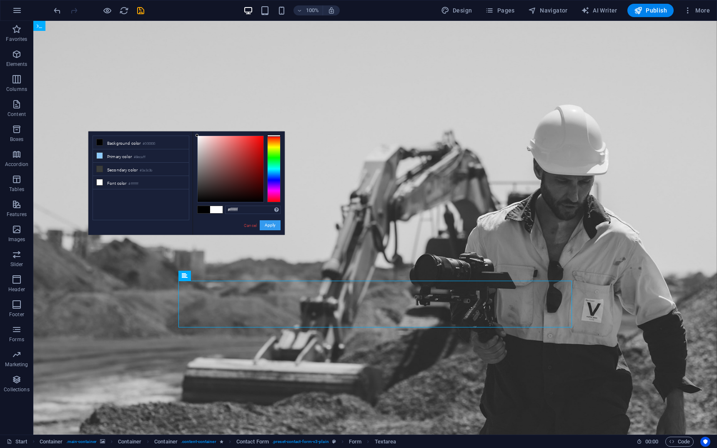
click at [272, 227] on button "Apply" at bounding box center [270, 225] width 21 height 10
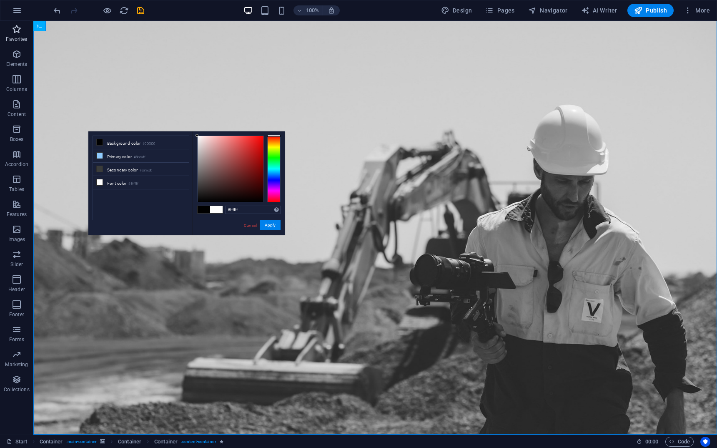
drag, startPoint x: 20, startPoint y: 42, endPoint x: 15, endPoint y: 36, distance: 8.0
click at [20, 42] on p "Favorites" at bounding box center [16, 39] width 21 height 7
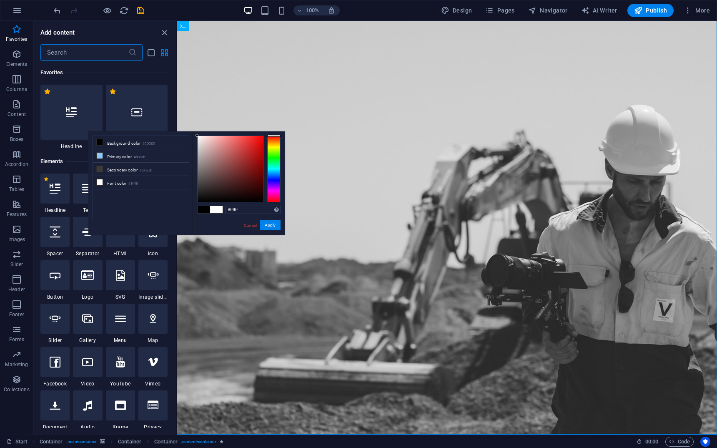
type input "p"
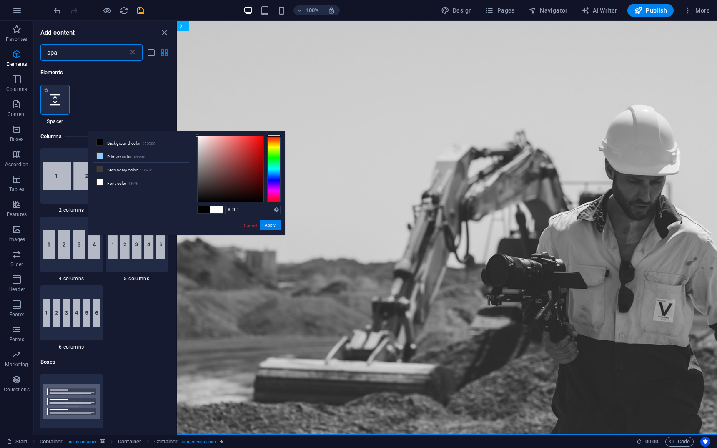
type input "spa"
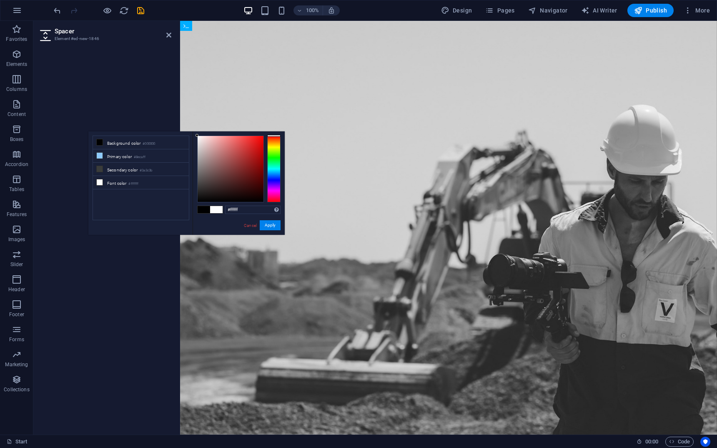
select select "px"
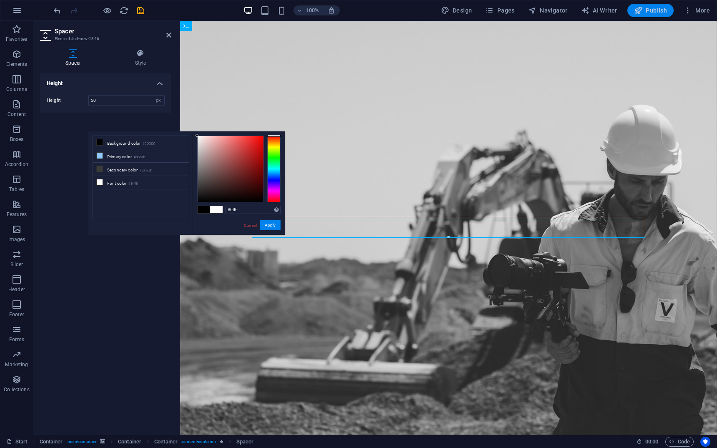
click at [636, 9] on icon "button" at bounding box center [638, 10] width 8 height 8
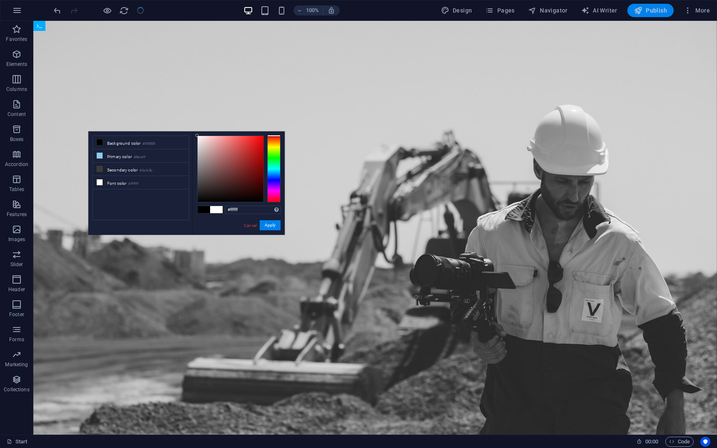
click at [637, 9] on icon "button" at bounding box center [638, 10] width 8 height 8
click at [661, 11] on span "Publish" at bounding box center [650, 10] width 33 height 8
click at [252, 228] on link "Cancel" at bounding box center [250, 225] width 15 height 6
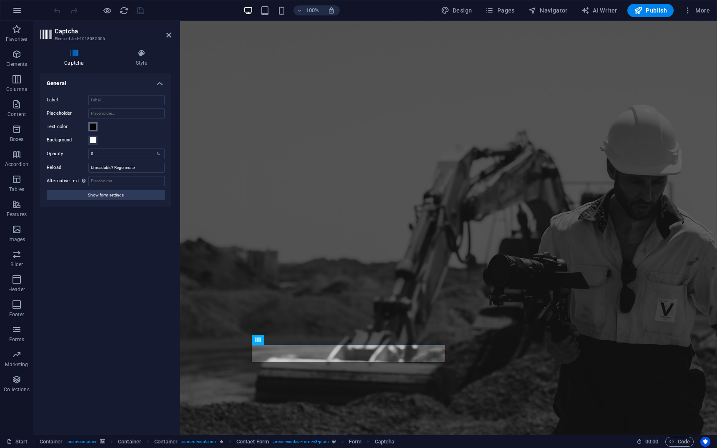
click at [90, 125] on span at bounding box center [93, 126] width 7 height 7
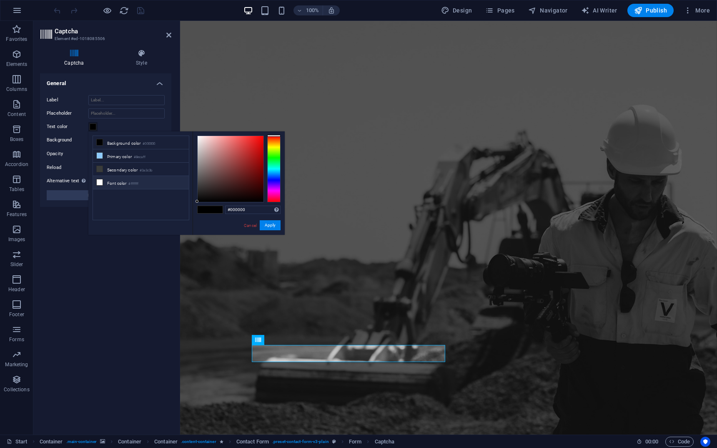
click at [117, 182] on li "Font color #ffffff" at bounding box center [141, 182] width 96 height 13
type input "#ffffff"
click at [273, 227] on button "Apply" at bounding box center [270, 225] width 21 height 10
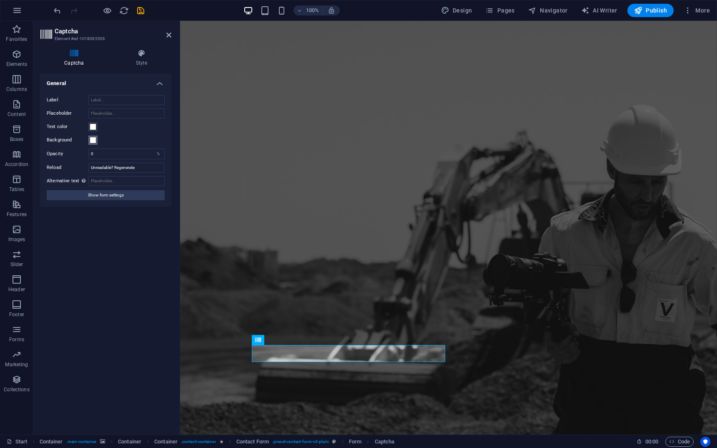
click at [93, 140] on span at bounding box center [93, 140] width 7 height 7
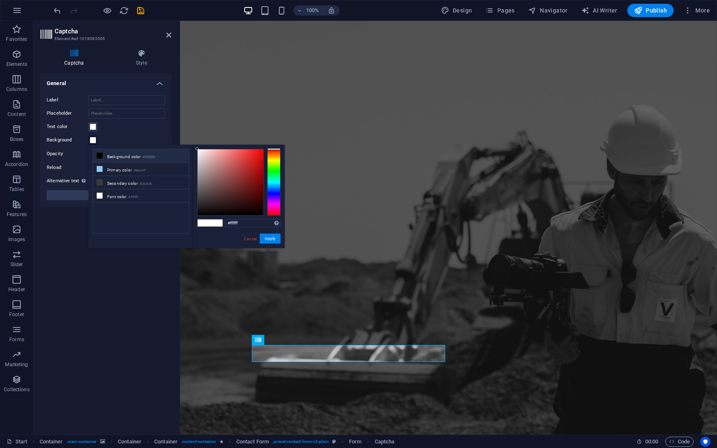
click at [115, 155] on li "Background color #000000" at bounding box center [141, 155] width 96 height 13
type input "#000000"
click at [273, 244] on div "#000000 Supported formats #0852ed rgb(8, 82, 237) rgba(8, 82, 237, 90%) hsv(221…" at bounding box center [239, 257] width 92 height 224
click at [271, 238] on button "Apply" at bounding box center [270, 238] width 21 height 10
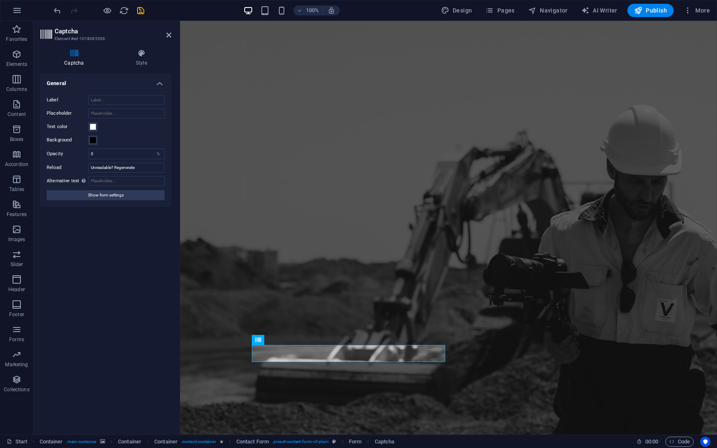
click at [139, 260] on div "Turnstile Turnstile by Cloudfare is a third-party integration that offers acces…" at bounding box center [105, 250] width 131 height 354
drag, startPoint x: 100, startPoint y: 157, endPoint x: 78, endPoint y: 154, distance: 21.5
click at [78, 154] on div "Opacity 0 %" at bounding box center [106, 153] width 118 height 11
click at [112, 258] on div "Turnstile Turnstile by Cloudfare is a third-party integration that offers acces…" at bounding box center [105, 250] width 131 height 354
drag, startPoint x: 101, startPoint y: 157, endPoint x: 78, endPoint y: 156, distance: 22.9
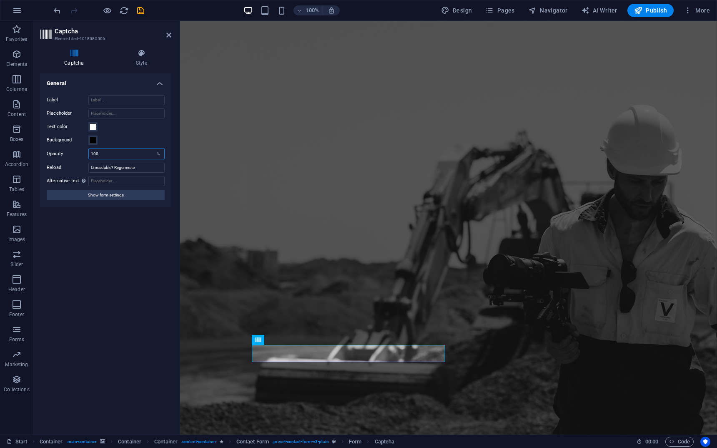
click at [78, 155] on div "Opacity 100 %" at bounding box center [106, 153] width 118 height 11
type input "0"
click at [105, 263] on div "Turnstile Turnstile by Cloudfare is a third-party integration that offers acces…" at bounding box center [105, 250] width 131 height 354
click at [104, 106] on div "Label Placeholder Text color Background Opacity 0 % Reload Unreadable? Regenera…" at bounding box center [105, 147] width 131 height 118
click at [103, 104] on input "Label" at bounding box center [126, 100] width 76 height 10
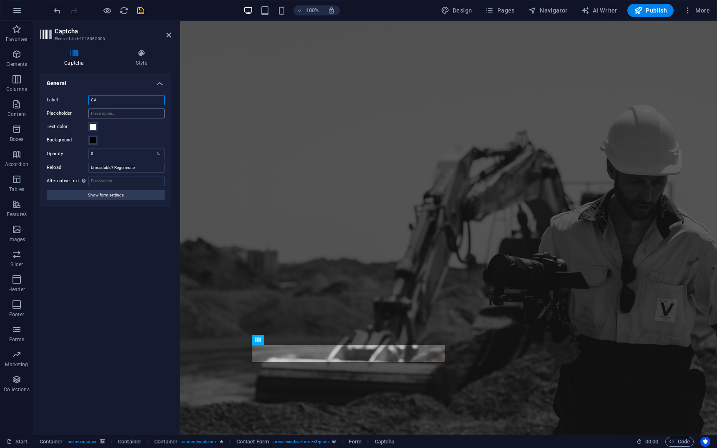
type input "C"
click at [107, 113] on input "Placeholder" at bounding box center [126, 113] width 76 height 10
type input "CAPTCHA"
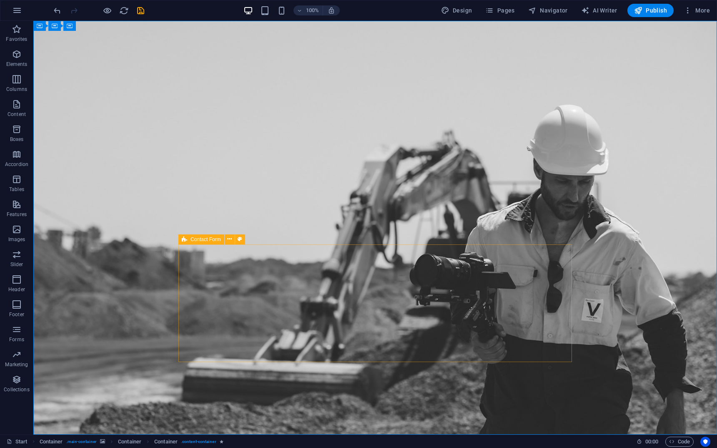
click at [185, 243] on icon at bounding box center [184, 239] width 5 height 10
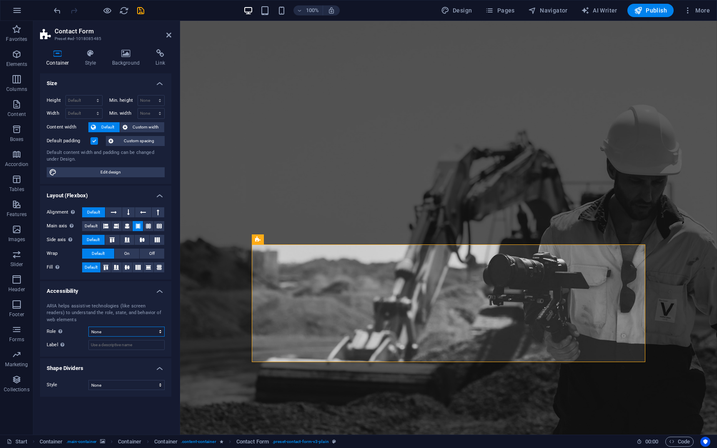
click at [96, 328] on select "None Alert Article Banner Comment Complementary Dialog Footer Header Marquee Pr…" at bounding box center [126, 331] width 76 height 10
click at [170, 54] on icon at bounding box center [160, 53] width 22 height 8
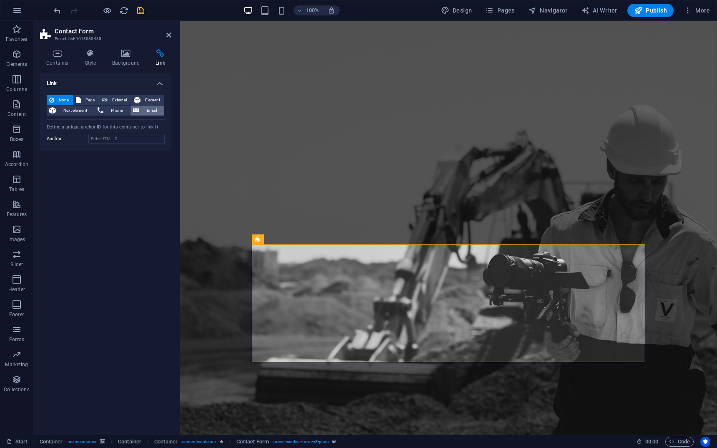
click at [148, 108] on span "Email" at bounding box center [152, 110] width 20 height 10
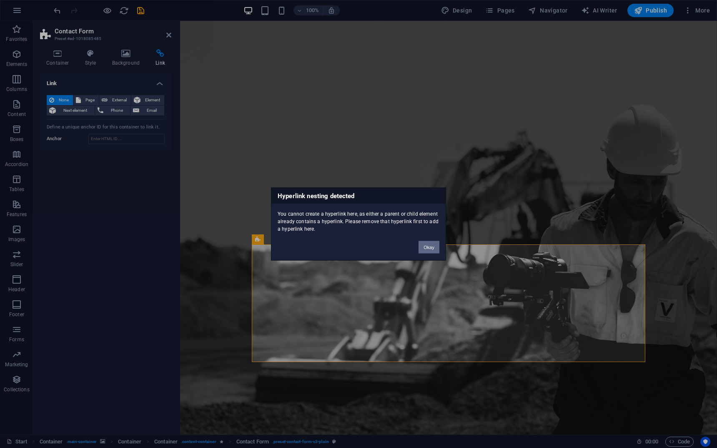
click at [423, 242] on button "Okay" at bounding box center [428, 247] width 21 height 13
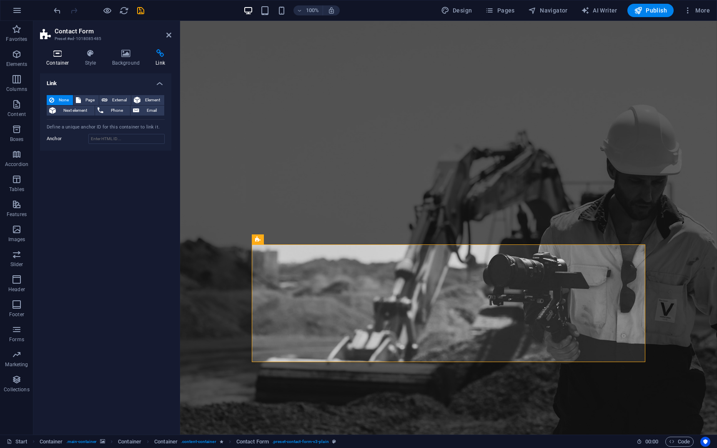
click at [61, 54] on icon at bounding box center [57, 53] width 35 height 8
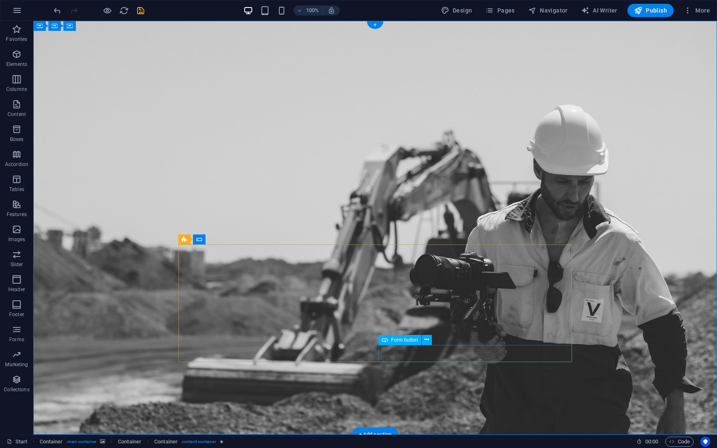
click at [395, 338] on span "Form button" at bounding box center [404, 339] width 27 height 5
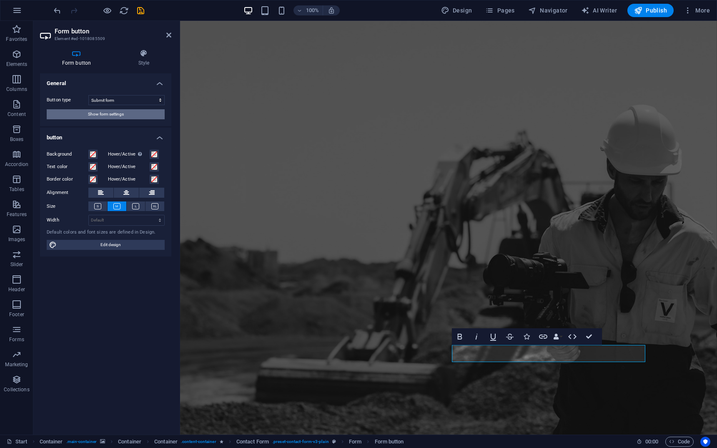
click at [98, 118] on span "Show form settings" at bounding box center [106, 114] width 36 height 10
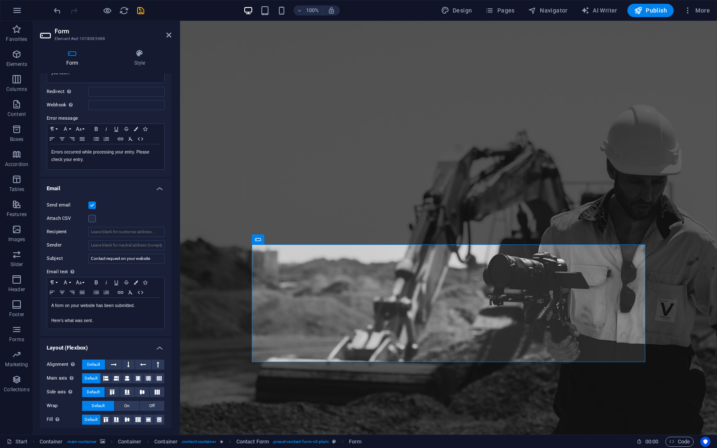
scroll to position [111, 0]
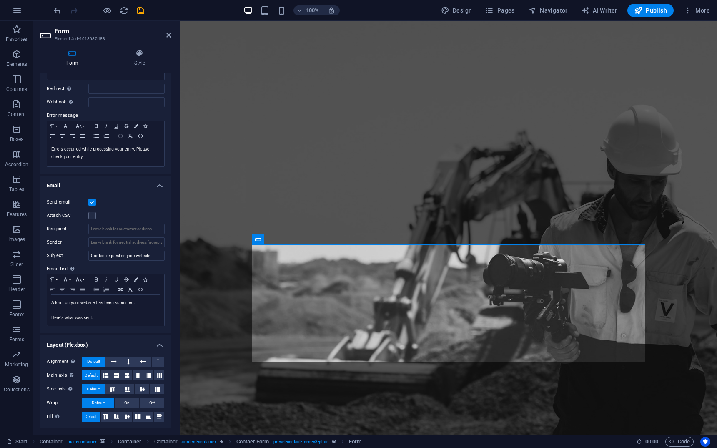
click at [118, 235] on div "Send email Attach CSV Recipient Sender Subject Contact request on your website …" at bounding box center [105, 261] width 131 height 143
click at [118, 233] on input "Recipient" at bounding box center [126, 229] width 76 height 10
type input "info@ktamedia.com.au"
type input "K"
drag, startPoint x: 147, startPoint y: 242, endPoint x: 163, endPoint y: 240, distance: 16.0
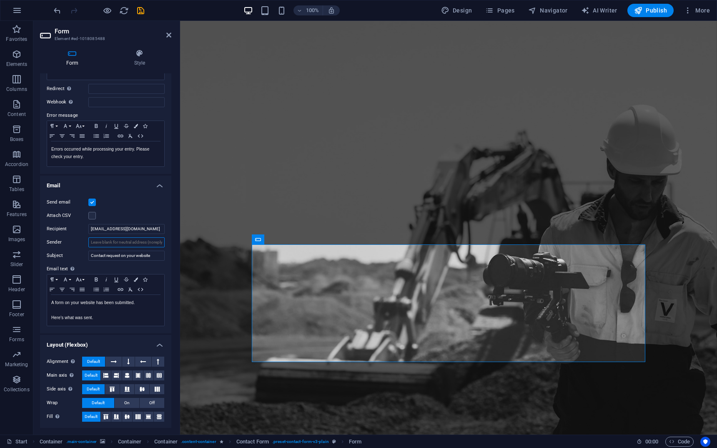
click at [163, 240] on input "Sender" at bounding box center [126, 242] width 76 height 10
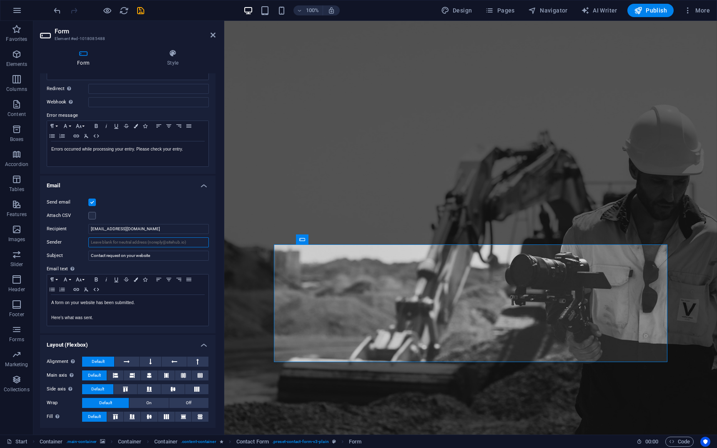
drag, startPoint x: 179, startPoint y: 237, endPoint x: 225, endPoint y: 235, distance: 46.3
click at [225, 235] on div "Form Element #ed-1018085488 Form Style General Title Define a name for the form…" at bounding box center [374, 227] width 683 height 413
type input "website@ktamedia.com.au"
click at [103, 314] on p "Here's what was sent." at bounding box center [127, 318] width 153 height 8
drag, startPoint x: 153, startPoint y: 252, endPoint x: 85, endPoint y: 259, distance: 69.1
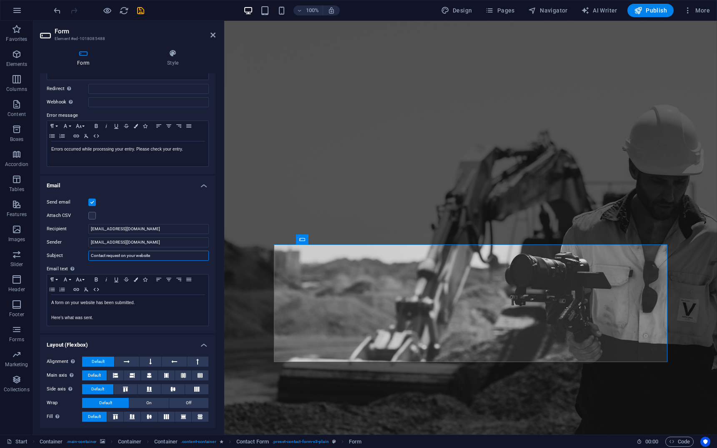
click at [85, 259] on div "Subject Contact request on your website" at bounding box center [128, 255] width 162 height 10
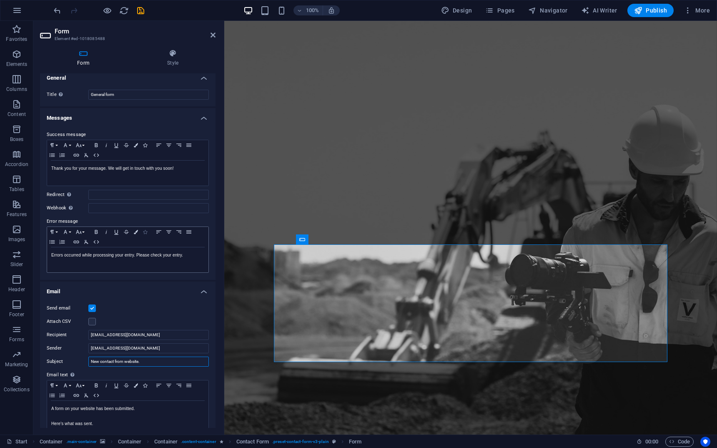
scroll to position [0, 0]
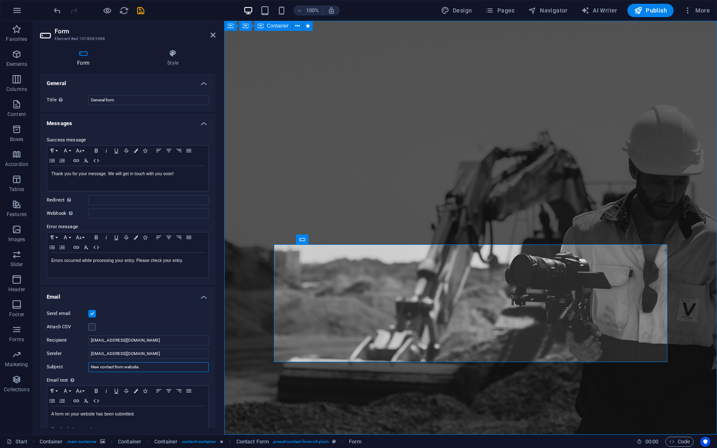
type input "New contact from website."
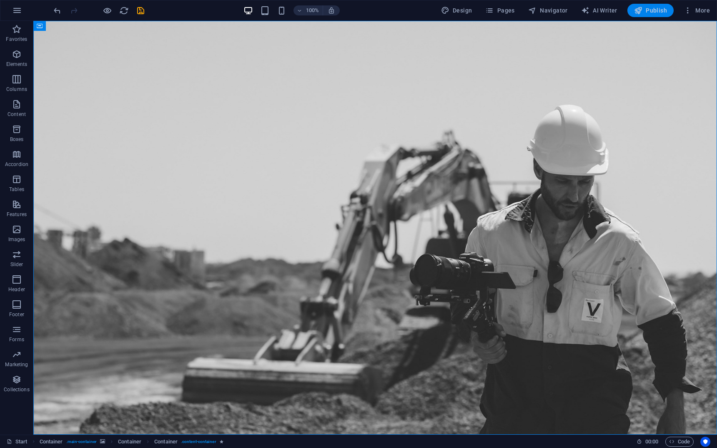
click at [642, 7] on icon "button" at bounding box center [638, 10] width 8 height 8
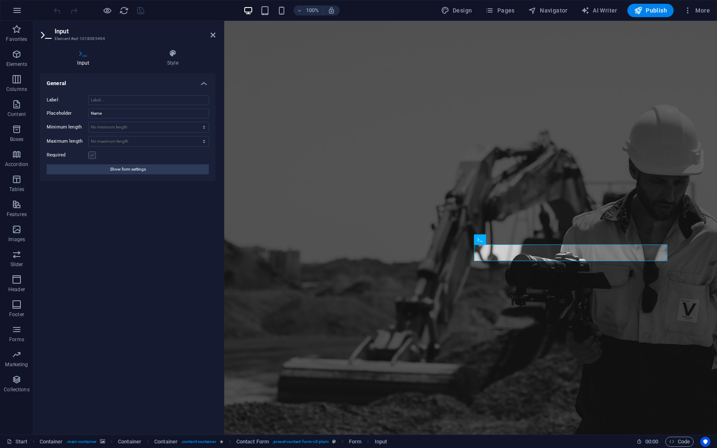
click at [93, 156] on label at bounding box center [92, 155] width 8 height 8
click at [0, 0] on input "Required" at bounding box center [0, 0] width 0 height 0
drag, startPoint x: 540, startPoint y: 303, endPoint x: 311, endPoint y: 271, distance: 231.0
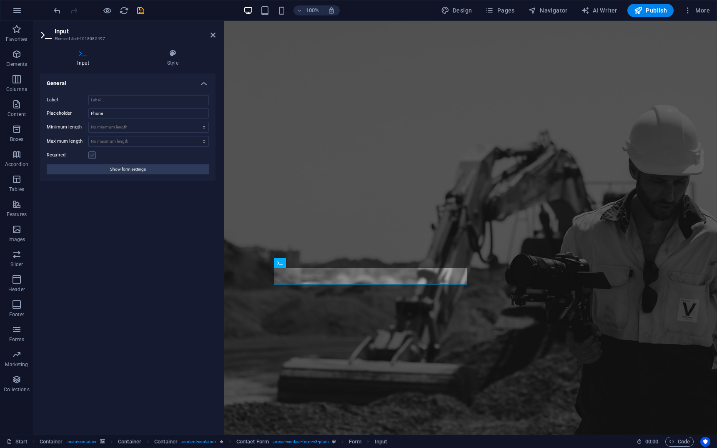
click at [93, 156] on label at bounding box center [92, 155] width 8 height 8
click at [0, 0] on input "Required" at bounding box center [0, 0] width 0 height 0
drag, startPoint x: 501, startPoint y: 281, endPoint x: 244, endPoint y: 243, distance: 259.9
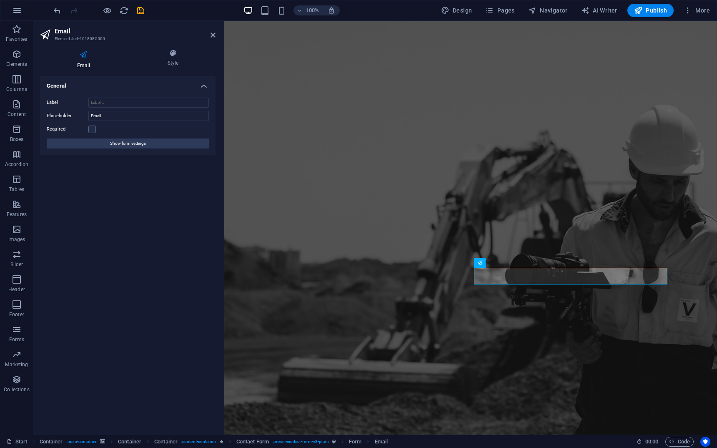
click at [96, 132] on div "Required" at bounding box center [128, 129] width 162 height 10
click at [92, 131] on label at bounding box center [92, 129] width 8 height 8
click at [0, 0] on input "Required" at bounding box center [0, 0] width 0 height 0
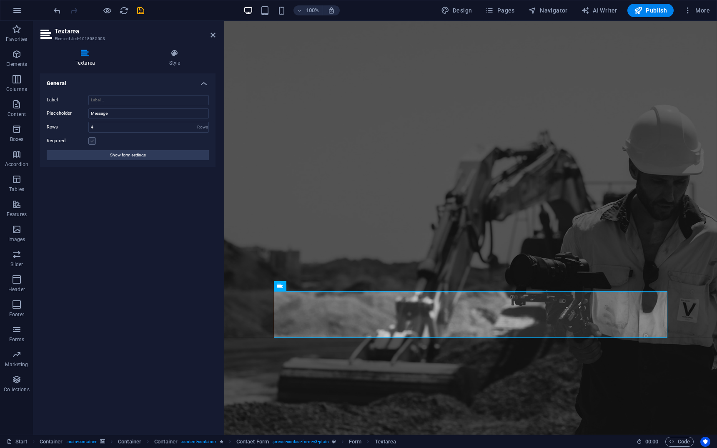
click at [95, 141] on label at bounding box center [92, 141] width 8 height 8
click at [0, 0] on input "Required" at bounding box center [0, 0] width 0 height 0
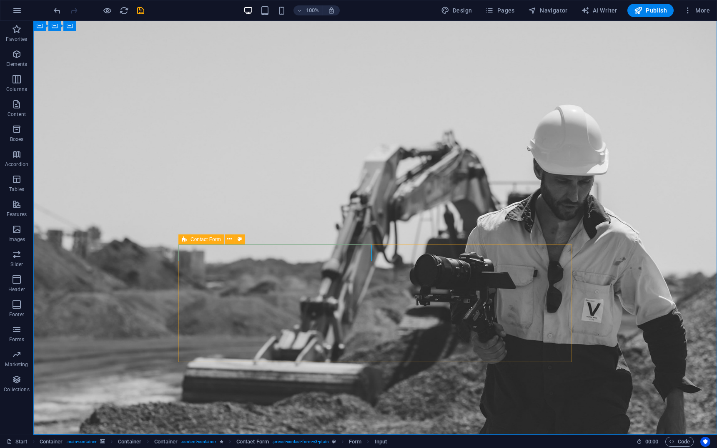
click at [183, 238] on icon at bounding box center [184, 239] width 5 height 10
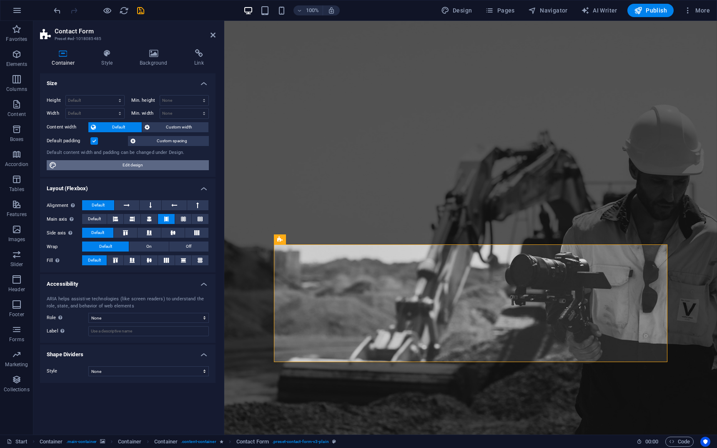
click at [138, 161] on span "Edit design" at bounding box center [132, 165] width 147 height 10
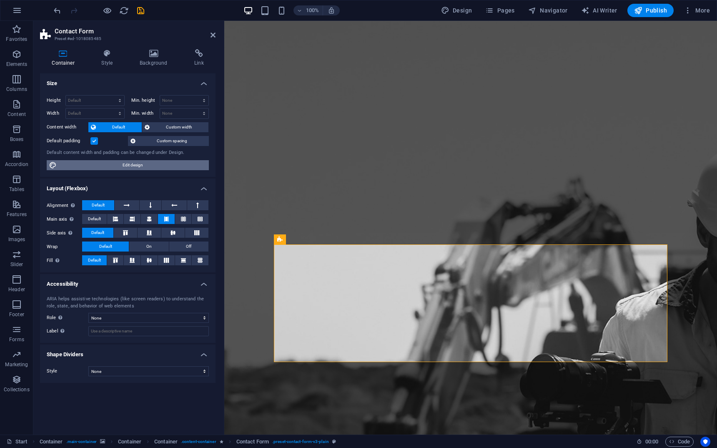
select select "px"
select select "300"
select select "px"
select select "rem"
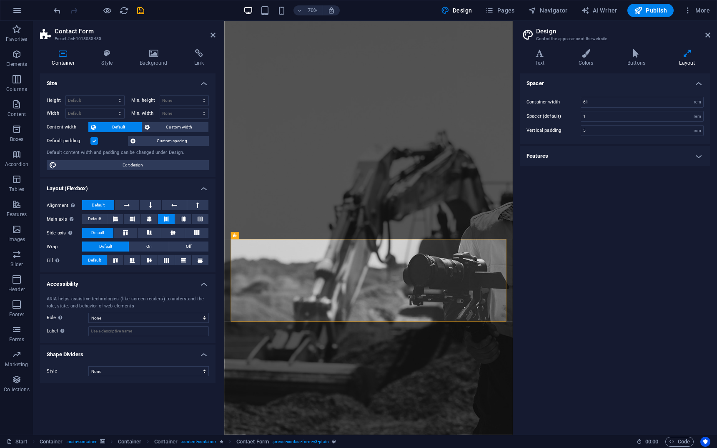
click at [554, 156] on h4 "Features" at bounding box center [615, 156] width 190 height 20
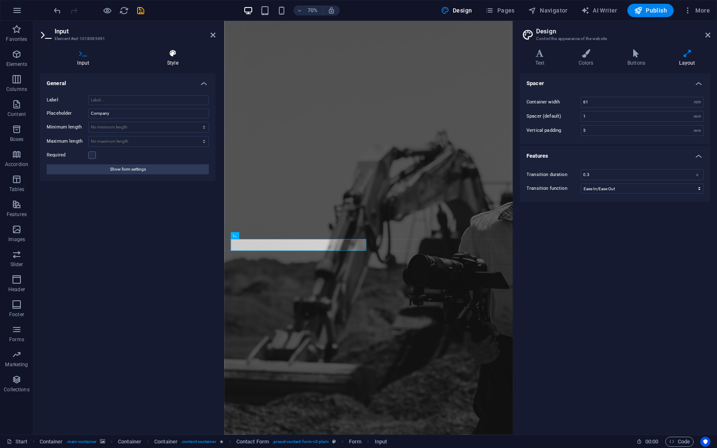
click at [170, 61] on h4 "Style" at bounding box center [173, 58] width 86 height 18
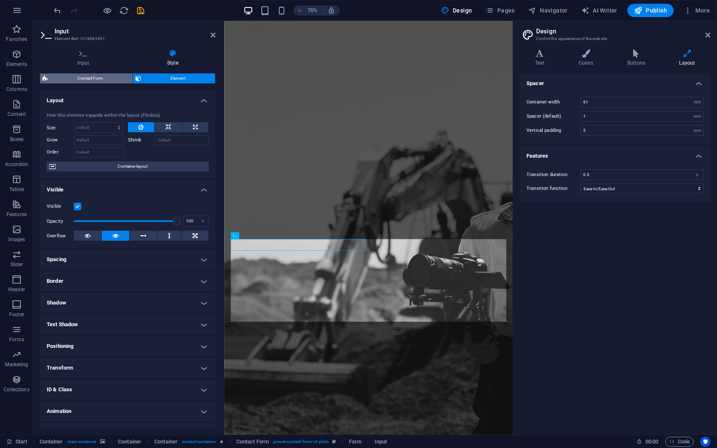
click at [101, 76] on span "Contact Form" at bounding box center [90, 78] width 80 height 10
select select "rem"
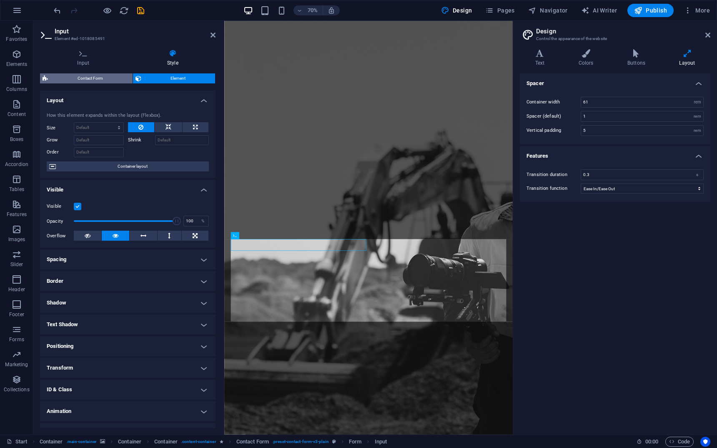
select select "rem"
select select "px"
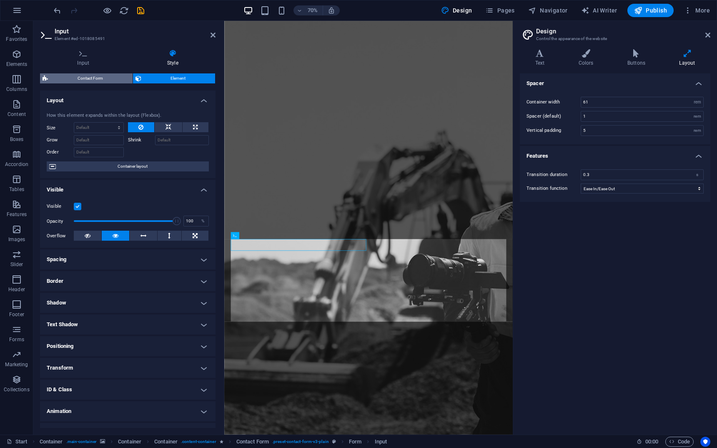
select select "px"
select select "preset-contact-form-v3-plain"
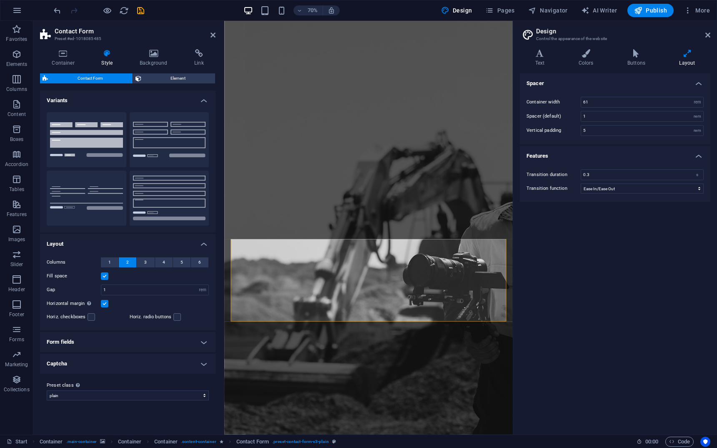
click at [68, 347] on h4 "Form fields" at bounding box center [127, 342] width 175 height 20
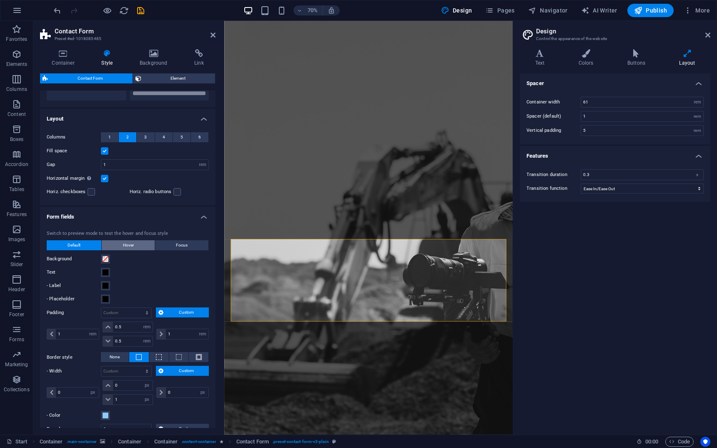
click at [113, 245] on button "Hover" at bounding box center [128, 245] width 53 height 10
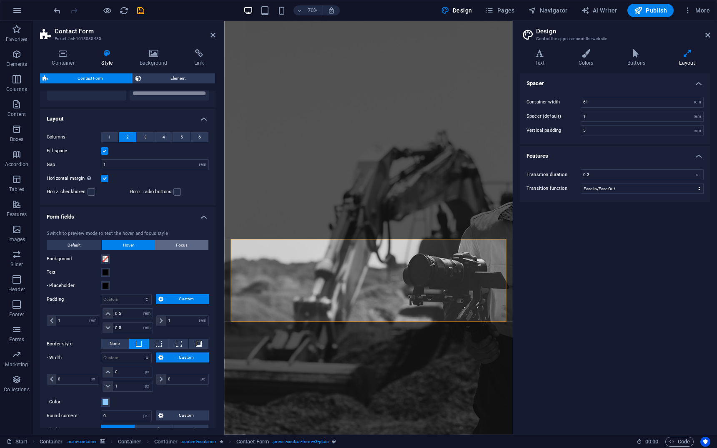
click at [163, 246] on button "Focus" at bounding box center [181, 245] width 53 height 10
click at [105, 261] on span at bounding box center [105, 258] width 7 height 7
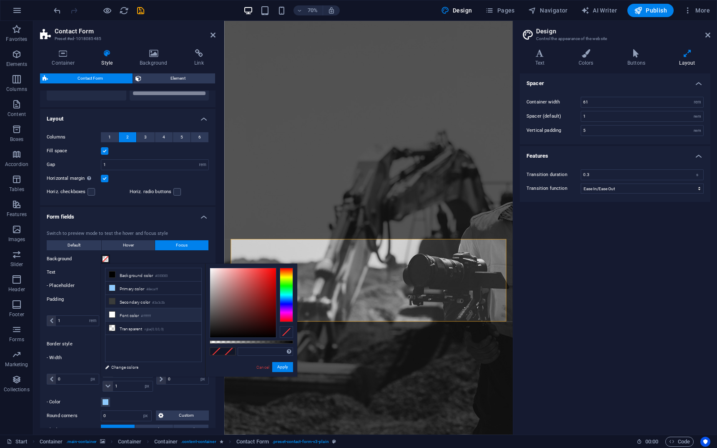
click at [132, 315] on li "Font color #ffffff" at bounding box center [153, 314] width 96 height 13
type input "#ffffff"
click at [285, 367] on button "Apply" at bounding box center [282, 367] width 21 height 10
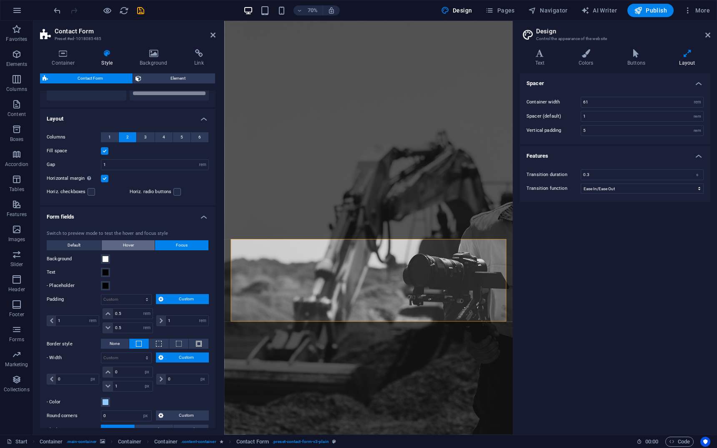
click at [124, 239] on div "Switch to preview mode to test the hover and focus style Default Hover Focus Ba…" at bounding box center [127, 333] width 179 height 222
click at [123, 244] on span "Hover" at bounding box center [128, 245] width 11 height 10
click at [106, 258] on span at bounding box center [105, 258] width 7 height 7
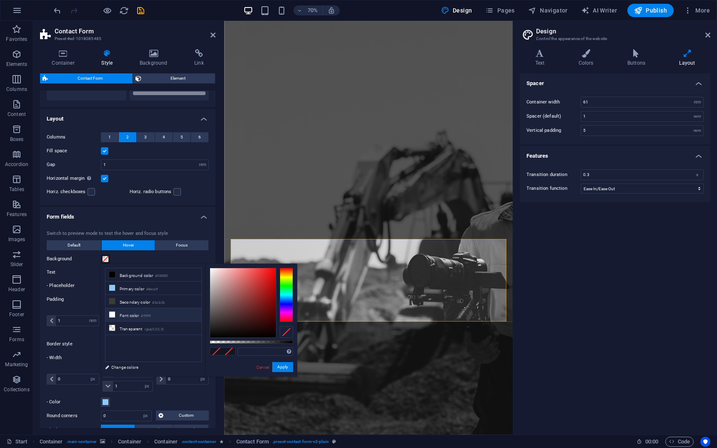
click at [138, 311] on li "Font color #ffffff" at bounding box center [153, 314] width 96 height 13
type input "#ffffff"
click at [278, 367] on button "Apply" at bounding box center [282, 367] width 21 height 10
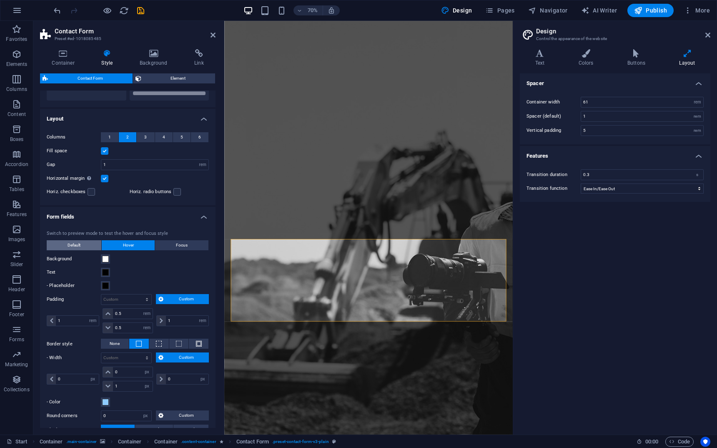
click at [83, 245] on button "Default" at bounding box center [74, 245] width 55 height 10
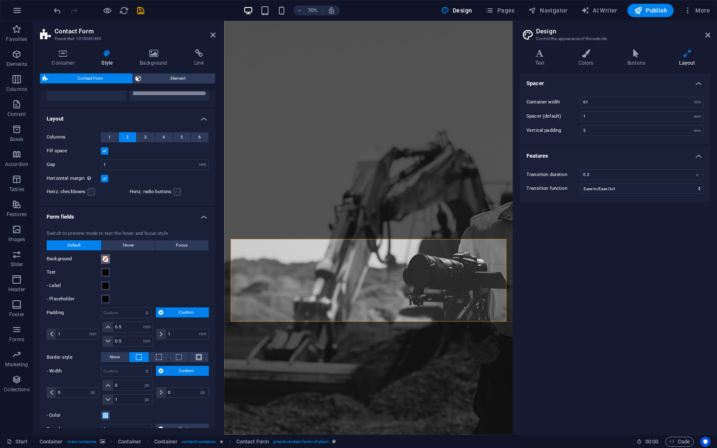
click at [105, 256] on span at bounding box center [105, 258] width 7 height 7
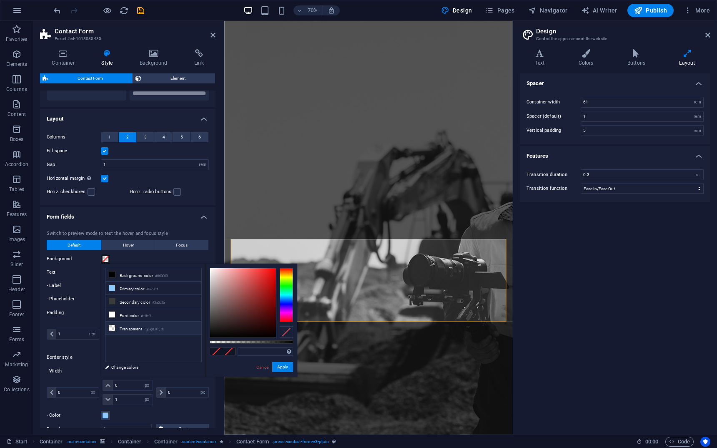
drag, startPoint x: 140, startPoint y: 315, endPoint x: 148, endPoint y: 322, distance: 10.8
click at [140, 315] on li "Font color #ffffff" at bounding box center [153, 314] width 96 height 13
type input "#ffffff"
click at [277, 368] on button "Apply" at bounding box center [282, 367] width 21 height 10
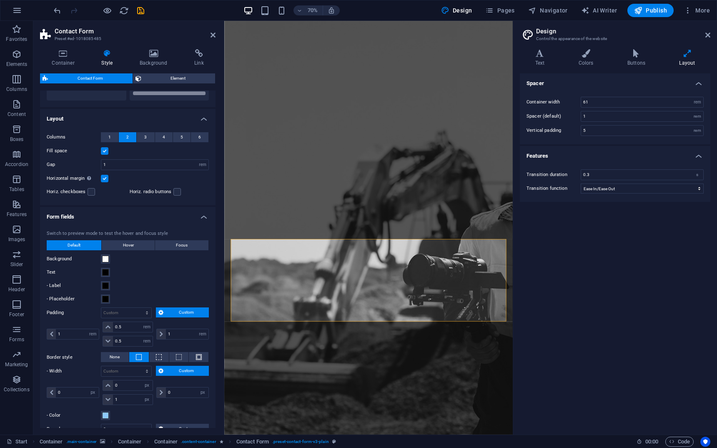
click at [708, 40] on header "Design Control the appearance of the website" at bounding box center [615, 32] width 189 height 22
click at [708, 36] on icon at bounding box center [707, 35] width 5 height 7
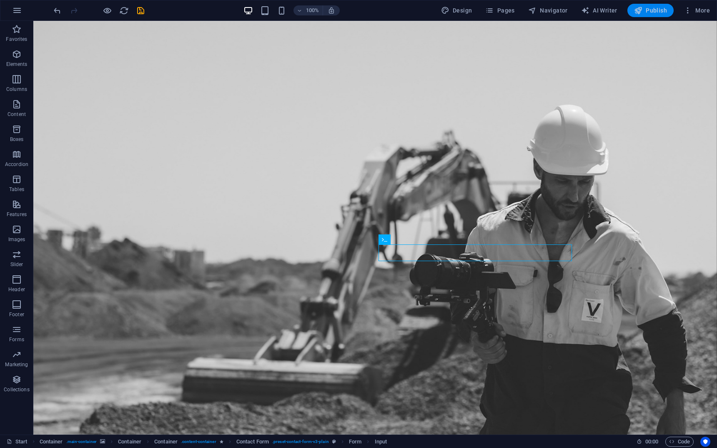
click at [641, 5] on button "Publish" at bounding box center [650, 10] width 46 height 13
click at [646, 13] on span "Publish" at bounding box center [650, 10] width 33 height 8
